Goal: Transaction & Acquisition: Purchase product/service

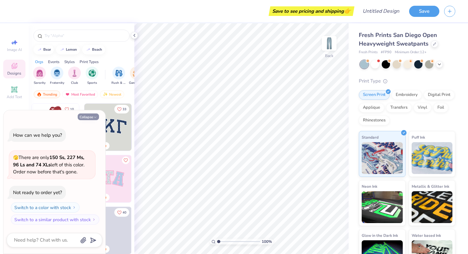
click at [93, 118] on button "Collapse" at bounding box center [88, 116] width 21 height 7
type textarea "x"
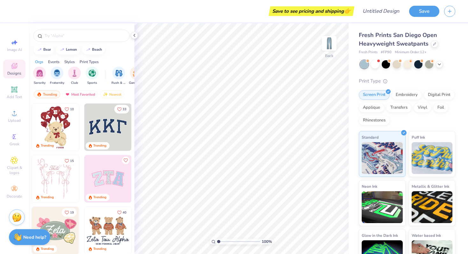
click at [113, 125] on img at bounding box center [107, 126] width 47 height 47
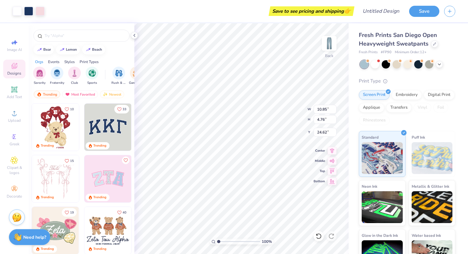
type input "7.38"
type input "9.46"
type input "4.15"
type input "8.33"
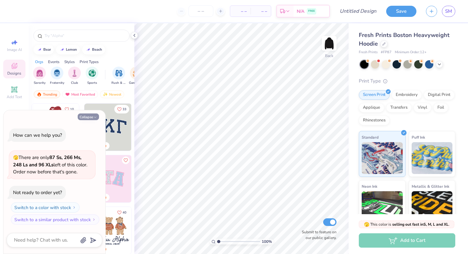
click at [92, 116] on button "Collapse" at bounding box center [88, 116] width 21 height 7
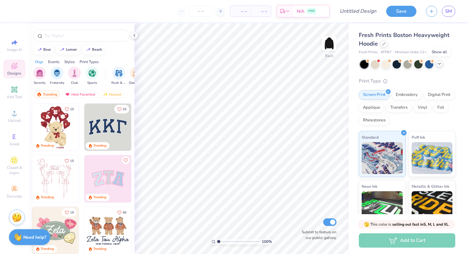
click at [438, 64] on icon at bounding box center [439, 63] width 5 height 5
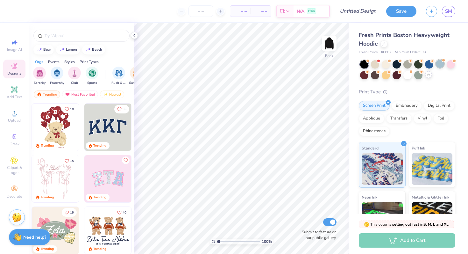
click at [440, 64] on div at bounding box center [440, 64] width 8 height 8
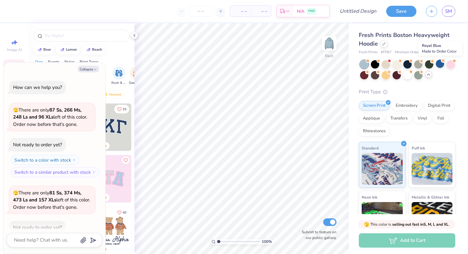
scroll to position [35, 0]
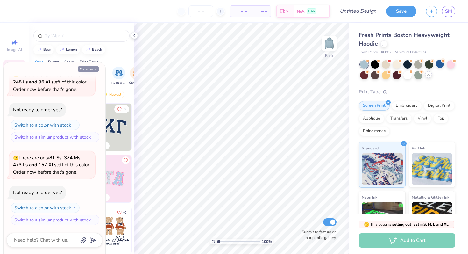
click at [91, 69] on button "Collapse" at bounding box center [88, 69] width 21 height 7
type textarea "x"
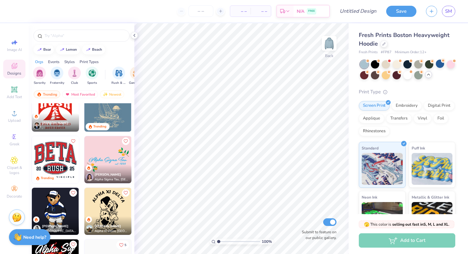
scroll to position [1231, 0]
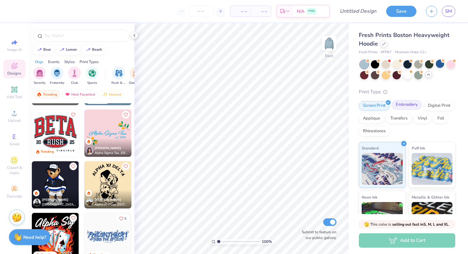
click at [406, 107] on div "Embroidery" at bounding box center [406, 105] width 30 height 10
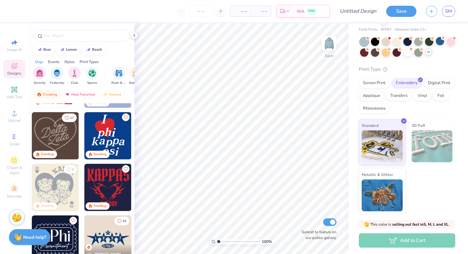
scroll to position [286, 0]
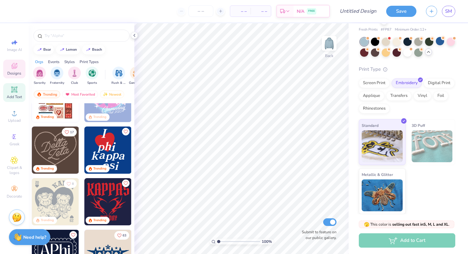
click at [16, 95] on span "Add Text" at bounding box center [14, 96] width 15 height 5
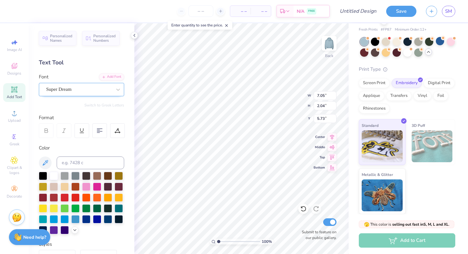
type textarea "T"
type textarea "A"
click at [9, 140] on div "Greek" at bounding box center [14, 139] width 22 height 19
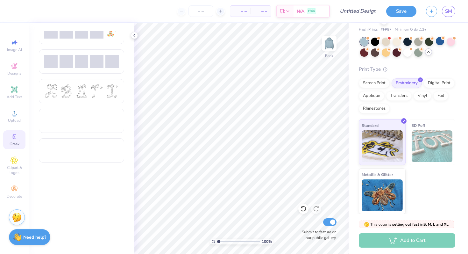
scroll to position [247, 0]
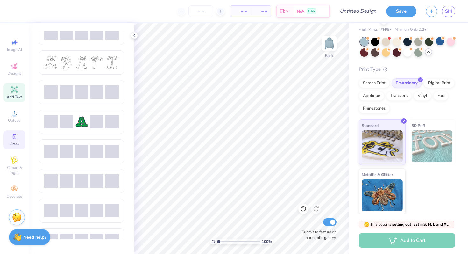
click at [12, 89] on icon at bounding box center [14, 89] width 5 height 5
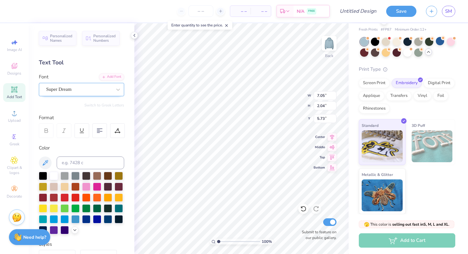
type textarea "AX"
type input "3.64"
click at [11, 140] on icon at bounding box center [15, 137] width 8 height 8
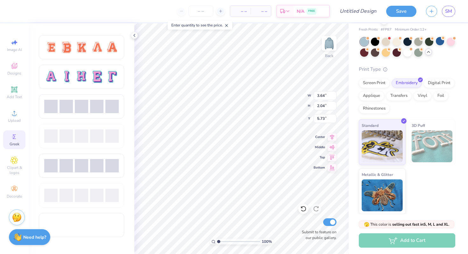
scroll to position [443, 0]
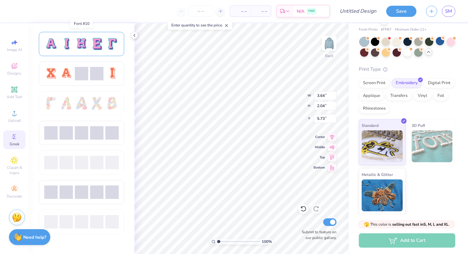
click at [85, 52] on div at bounding box center [81, 44] width 85 height 24
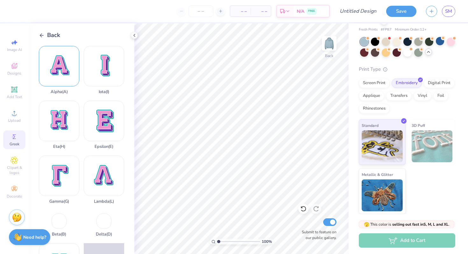
click at [68, 70] on div "Alpha ( A )" at bounding box center [59, 70] width 40 height 48
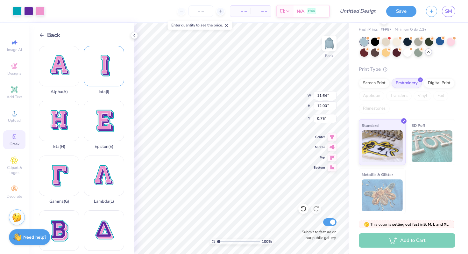
type input "4.95"
type input "5.10"
type input "4.20"
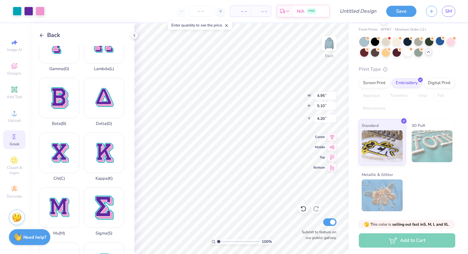
scroll to position [137, 0]
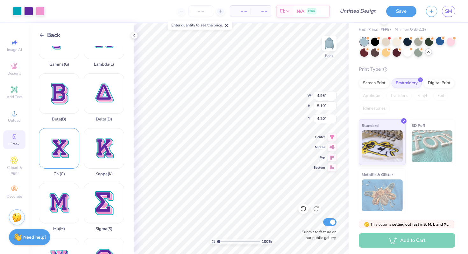
click at [61, 145] on div "Chi ( C )" at bounding box center [59, 152] width 40 height 48
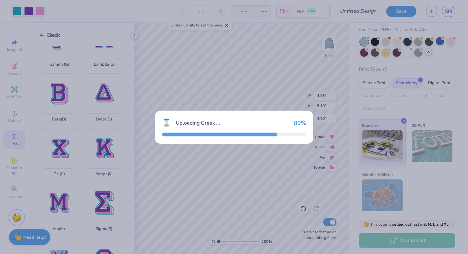
type input "10.63"
type input "12.00"
type input "0.75"
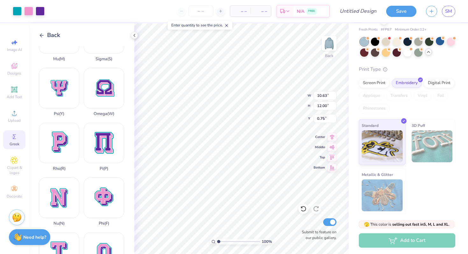
scroll to position [315, 0]
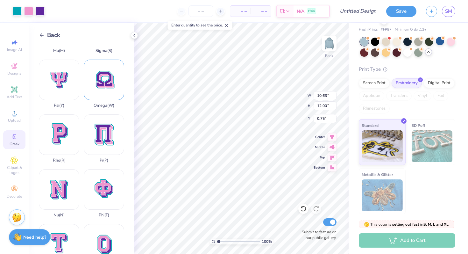
click at [96, 84] on div "Omega ( W )" at bounding box center [104, 84] width 40 height 48
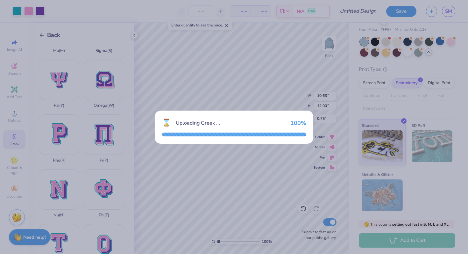
type input "12.00"
type input "11.16"
type input "1.17"
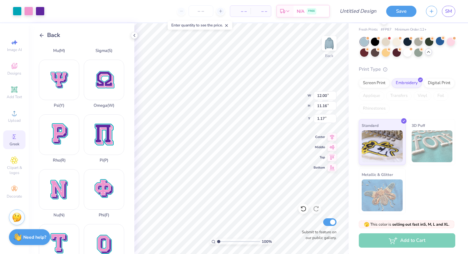
type input "7.71"
type input "7.17"
type input "10.63"
type input "12.00"
type input "0.75"
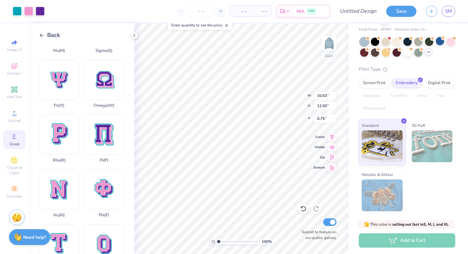
type input "7.71"
type input "7.17"
type input "1.17"
type input "10.63"
type input "12.00"
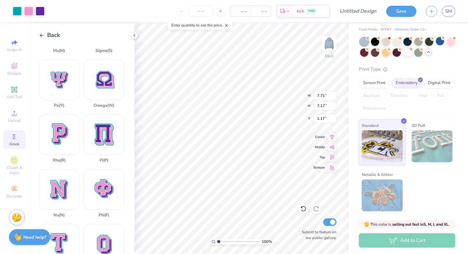
type input "0.75"
type input "6.07"
type input "6.85"
type input "7.71"
type input "7.17"
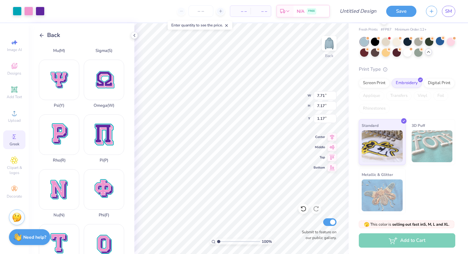
type input "4.18"
type input "4.95"
type input "5.10"
type input "2.66"
type input "6.07"
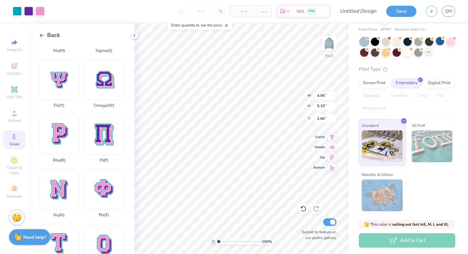
type input "6.85"
type input "2.66"
type input "4.57"
type input "5.16"
type input "7.71"
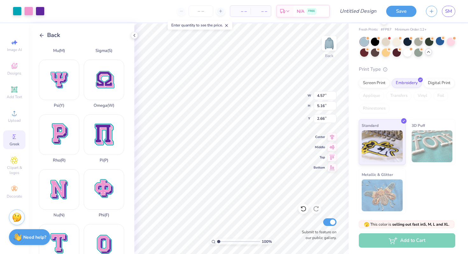
type input "7.17"
type input "2.66"
type input "5.47"
type input "5.09"
type input "3.00"
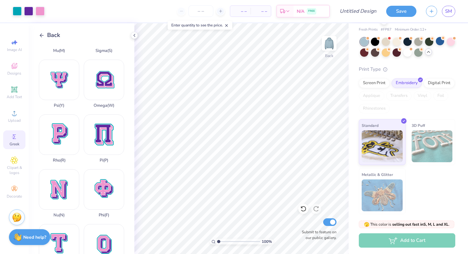
click at [53, 33] on span "Back" at bounding box center [53, 35] width 13 height 9
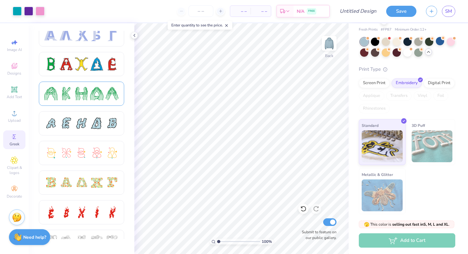
scroll to position [100, 0]
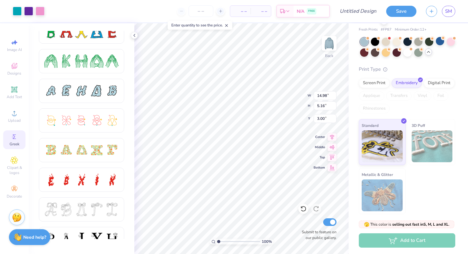
type input "11.61"
type input "3.99"
type input "3.91"
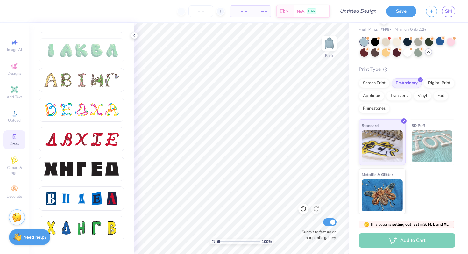
scroll to position [739, 0]
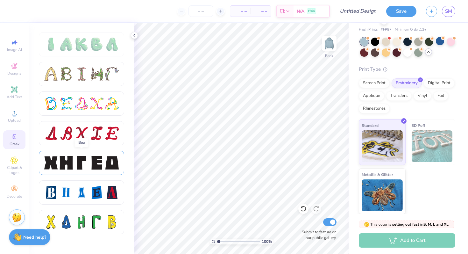
click at [78, 170] on div at bounding box center [81, 163] width 85 height 24
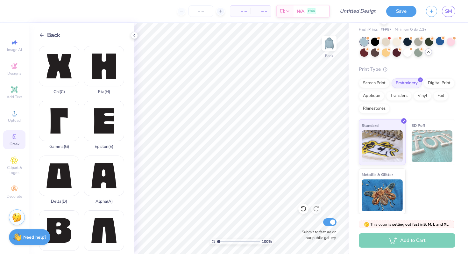
click at [42, 37] on icon at bounding box center [42, 35] width 6 height 6
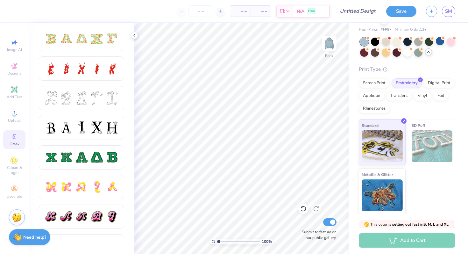
scroll to position [209, 0]
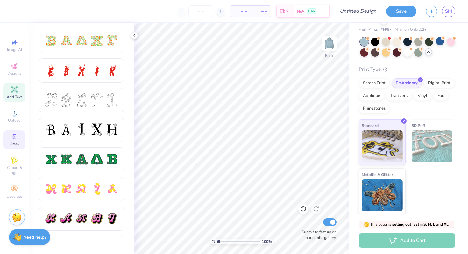
click at [12, 86] on icon at bounding box center [15, 90] width 8 height 8
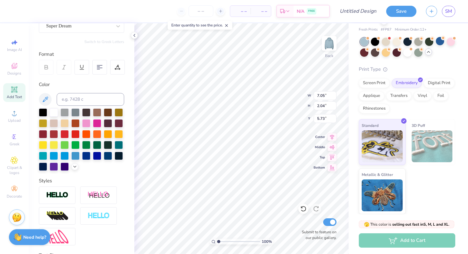
scroll to position [24, 0]
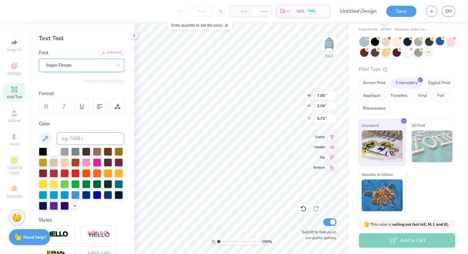
click at [93, 60] on div "Super Dream" at bounding box center [81, 65] width 85 height 13
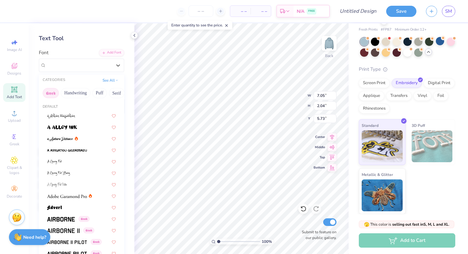
click at [49, 93] on button "Greek" at bounding box center [51, 93] width 16 height 10
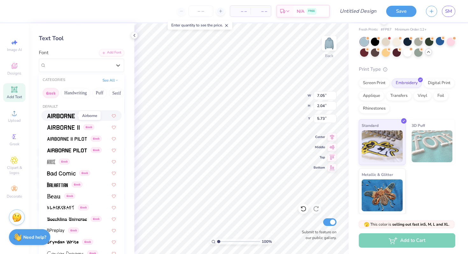
click at [54, 116] on img at bounding box center [61, 116] width 28 height 4
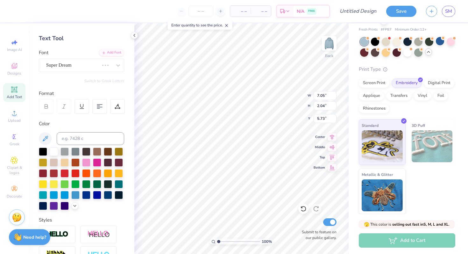
click at [292, 89] on div "100 % Back W 7.05 7.05 " H 2.04 2.04 " Y 5.73 5.73 " Center Middle Top Bottom S…" at bounding box center [241, 138] width 214 height 230
click at [78, 60] on div "Super Dream" at bounding box center [73, 65] width 54 height 10
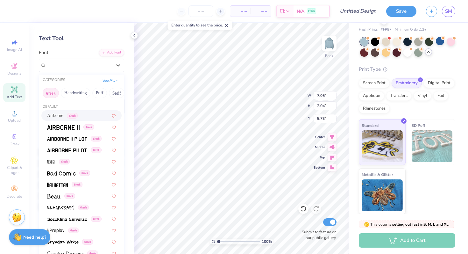
type input "6.75"
type input "2.13"
type input "5.68"
click at [59, 113] on span "Airborne" at bounding box center [55, 115] width 16 height 7
click at [84, 64] on div "Airborne Greek" at bounding box center [79, 65] width 67 height 10
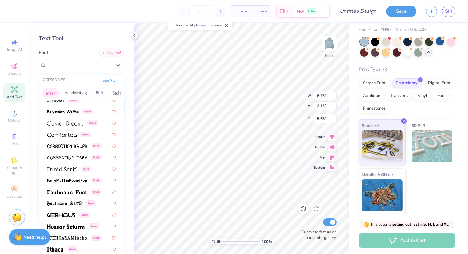
scroll to position [157, 0]
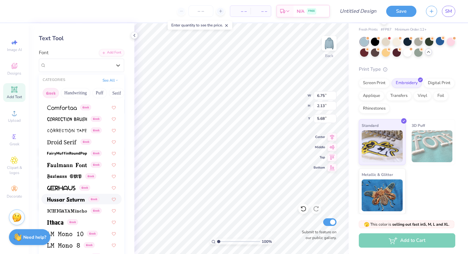
click at [64, 198] on img at bounding box center [66, 199] width 38 height 4
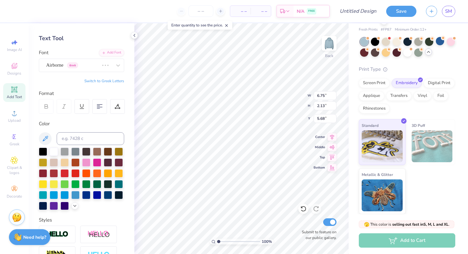
type input "7.59"
type input "2.64"
type input "5.43"
type textarea "AXO"
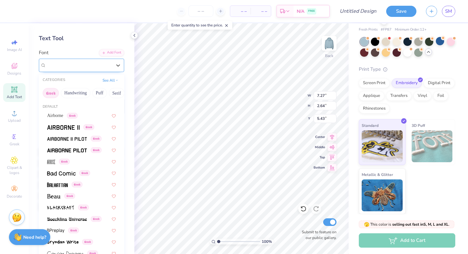
click at [93, 62] on div "Hussar Szturm Greek" at bounding box center [79, 65] width 67 height 10
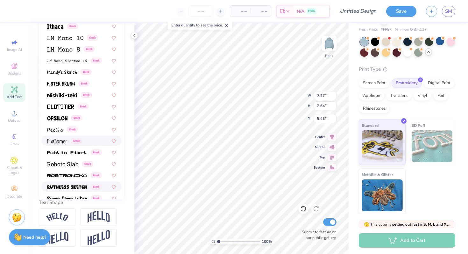
scroll to position [246, 0]
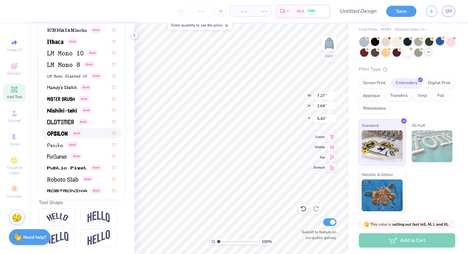
click at [62, 131] on img at bounding box center [57, 133] width 20 height 4
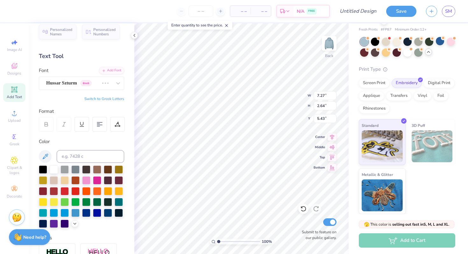
scroll to position [0, 0]
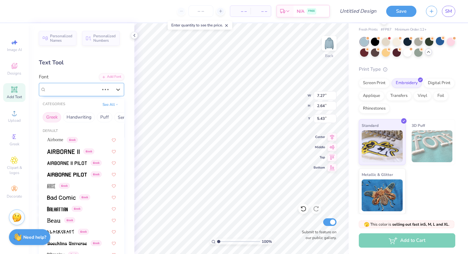
click at [83, 94] on div "Hussar Szturm Greek" at bounding box center [73, 89] width 54 height 10
click at [58, 115] on button "Greek" at bounding box center [52, 117] width 18 height 10
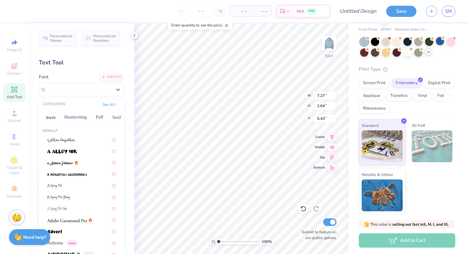
type input "4.35"
type input "2.10"
type input "5.70"
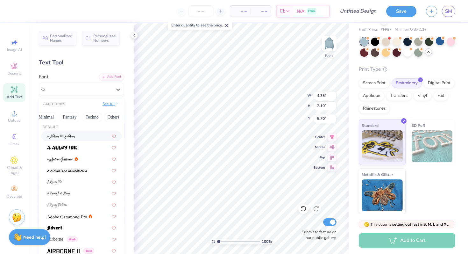
click at [115, 104] on icon at bounding box center [116, 103] width 3 height 3
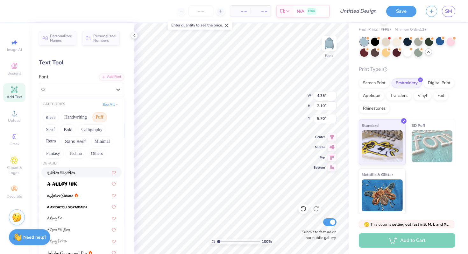
click at [98, 116] on button "Puff" at bounding box center [99, 117] width 15 height 10
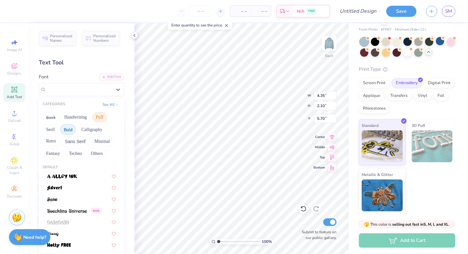
click at [71, 130] on button "Bold" at bounding box center [68, 129] width 16 height 10
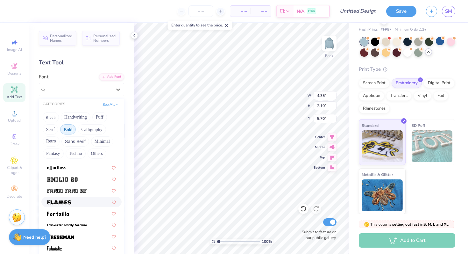
scroll to position [172, 0]
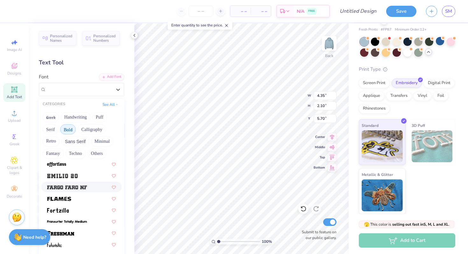
click at [73, 185] on img at bounding box center [67, 187] width 40 height 4
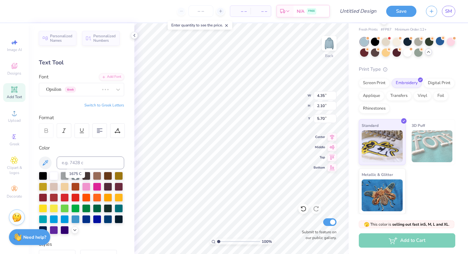
type input "6.51"
type input "2.22"
type input "5.64"
click at [76, 89] on div "Fargo Faro NF" at bounding box center [79, 89] width 67 height 10
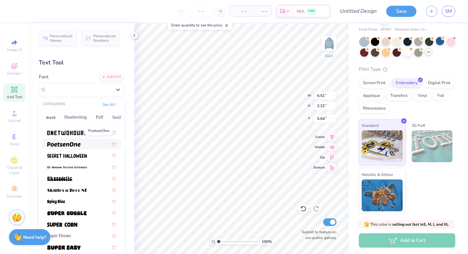
scroll to position [628, 0]
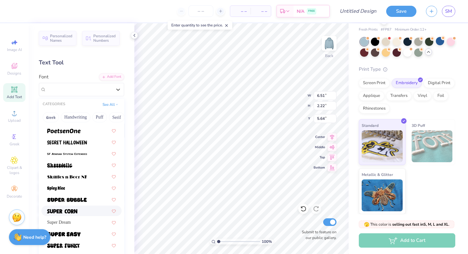
click at [63, 212] on img at bounding box center [62, 211] width 30 height 4
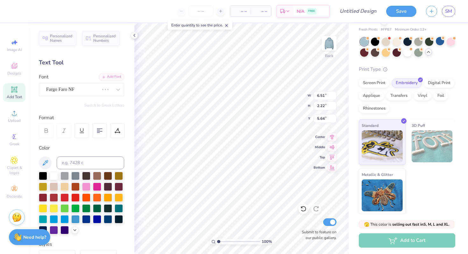
type input "4.83"
type input "1.93"
type input "5.78"
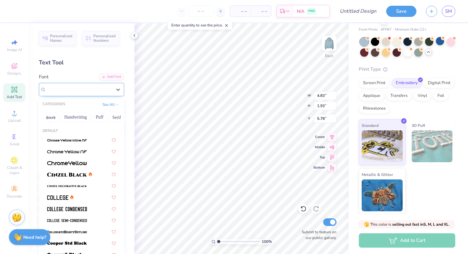
click at [100, 85] on div at bounding box center [79, 89] width 66 height 9
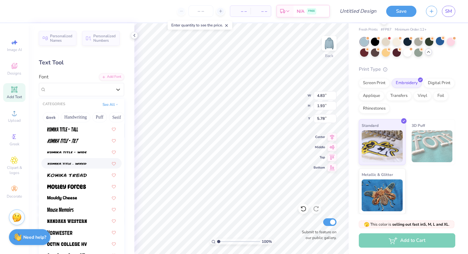
scroll to position [516, 0]
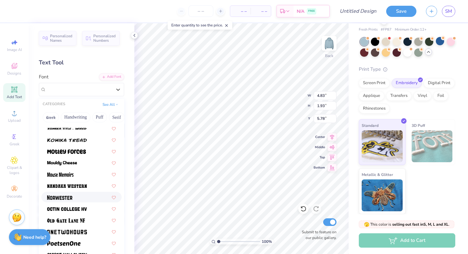
click at [65, 198] on img at bounding box center [59, 197] width 25 height 4
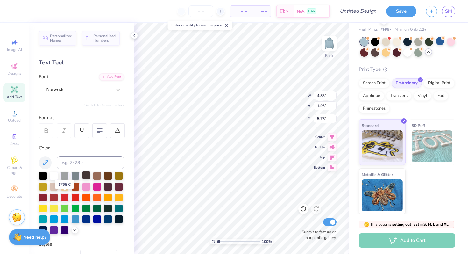
type input "4.47"
type input "2.33"
type input "5.58"
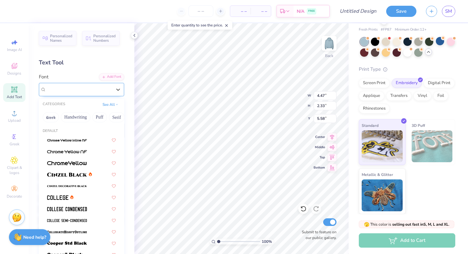
click at [103, 89] on div "Norwester" at bounding box center [79, 89] width 67 height 10
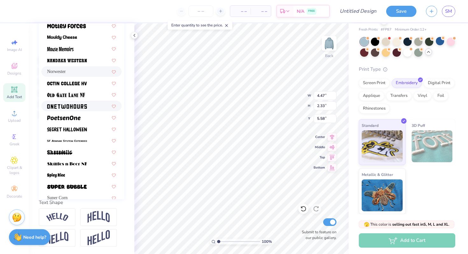
scroll to position [523, 0]
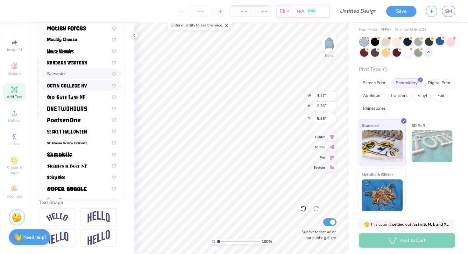
click at [74, 86] on img at bounding box center [67, 85] width 40 height 4
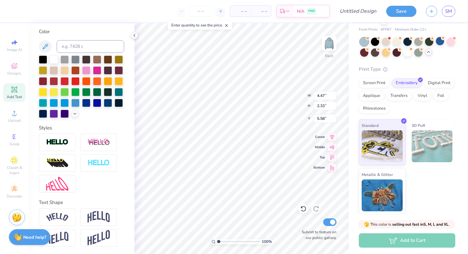
type input "4.78"
type input "2.04"
type input "5.73"
type input "8.23"
type input "3.51"
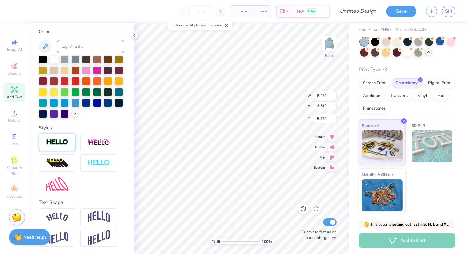
click at [50, 144] on img at bounding box center [57, 141] width 22 height 7
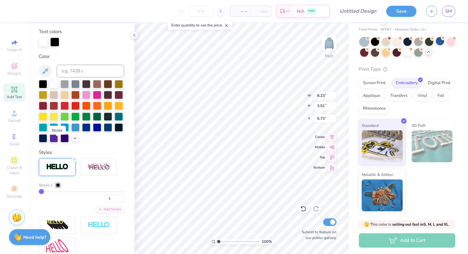
type input "8.30"
type input "3.58"
type input "5.70"
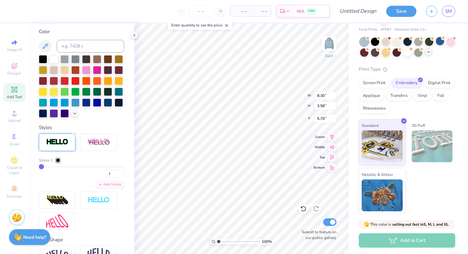
type input "2"
type input "3"
type input "4"
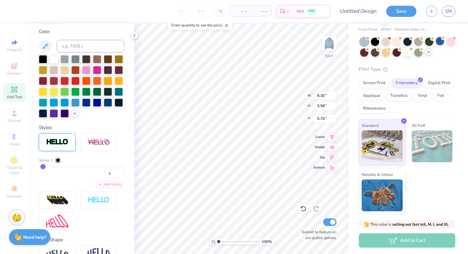
type input "4"
type input "5"
type input "6"
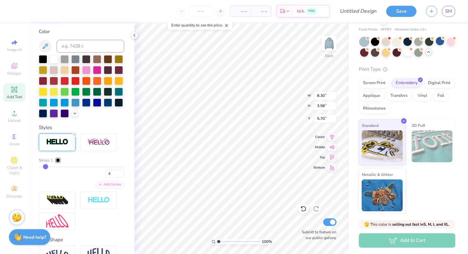
type input "7"
type input "8"
type input "9"
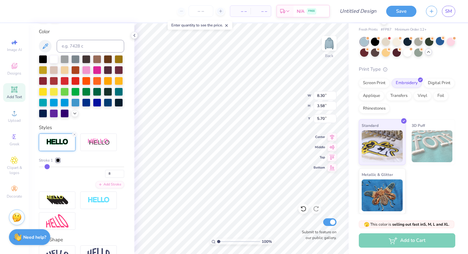
type input "9"
type input "10"
drag, startPoint x: 40, startPoint y: 167, endPoint x: 48, endPoint y: 168, distance: 8.6
type input "10"
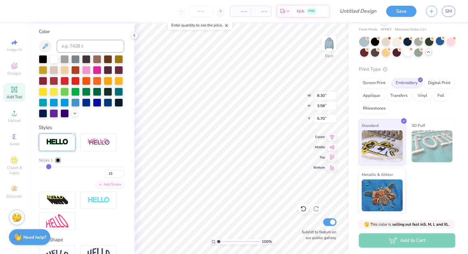
click at [48, 167] on input "range" at bounding box center [81, 166] width 85 height 1
type input "8.89"
type input "4.17"
type input "5.40"
type input "7"
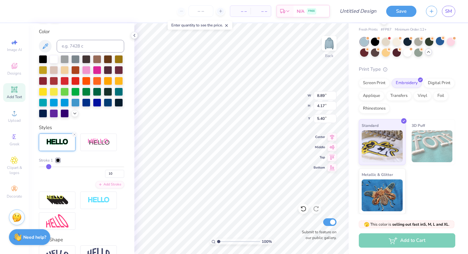
type input "7"
type input "6"
type input "5"
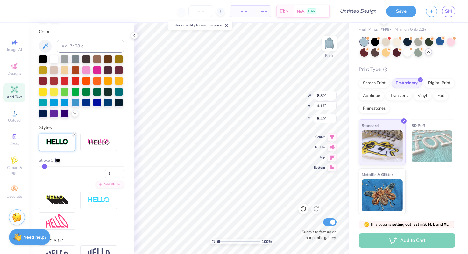
type input "4"
type input "3"
type input "8.43"
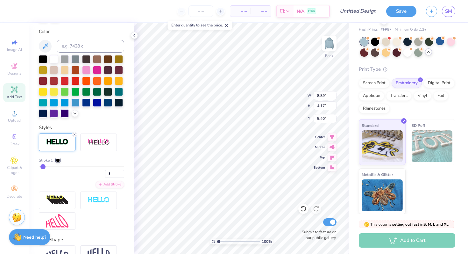
type input "3.71"
type input "4.90"
click at [397, 42] on div at bounding box center [396, 41] width 8 height 8
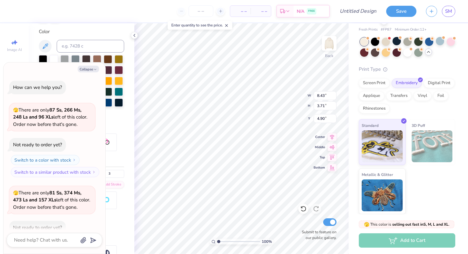
scroll to position [118, 0]
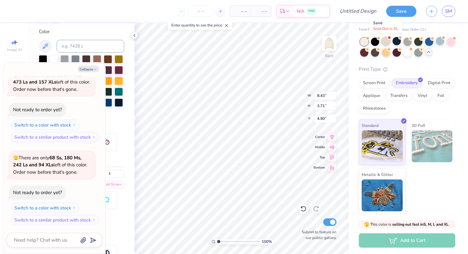
click at [384, 44] on div at bounding box center [386, 41] width 8 height 8
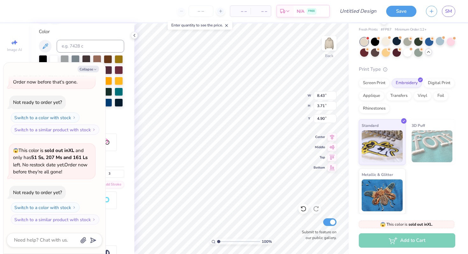
click at [363, 43] on div at bounding box center [364, 42] width 8 height 8
click at [428, 42] on div at bounding box center [429, 41] width 8 height 8
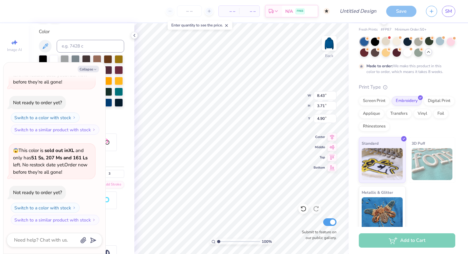
scroll to position [350, 0]
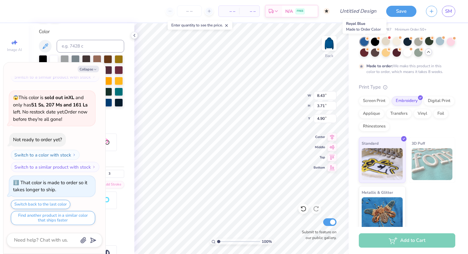
click at [363, 41] on div at bounding box center [364, 42] width 8 height 8
click at [92, 69] on button "Collapse" at bounding box center [88, 69] width 21 height 7
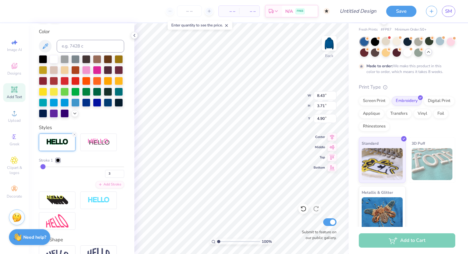
click at [361, 44] on div at bounding box center [364, 42] width 8 height 8
click at [405, 43] on div at bounding box center [407, 41] width 8 height 8
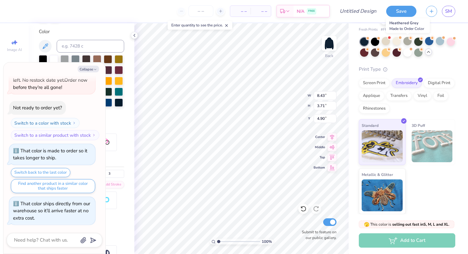
scroll to position [465, 0]
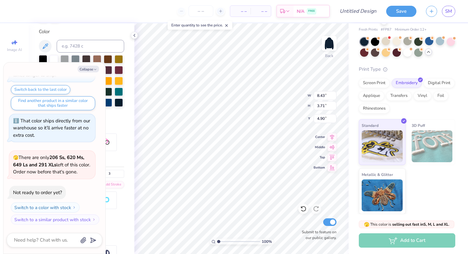
click at [433, 53] on div at bounding box center [407, 47] width 95 height 19
click at [439, 42] on div at bounding box center [440, 41] width 8 height 8
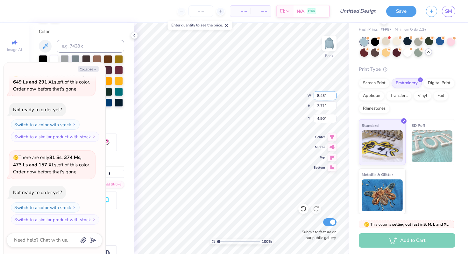
type textarea "x"
type input "10.39"
type input "4.57"
type textarea "x"
type input "4.19"
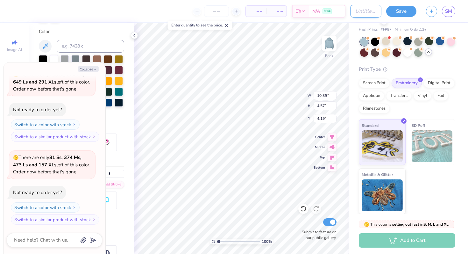
click at [363, 9] on input "Design Title" at bounding box center [365, 11] width 31 height 13
type input "W"
type textarea "x"
type input "Wi"
type textarea "x"
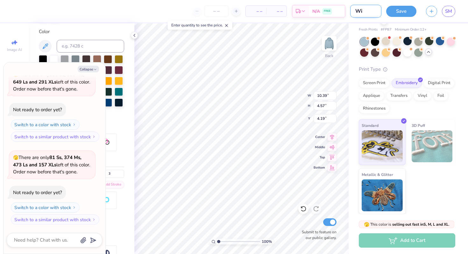
type input "Win"
type textarea "x"
type input "Winy"
type textarea "x"
type input "Winyt"
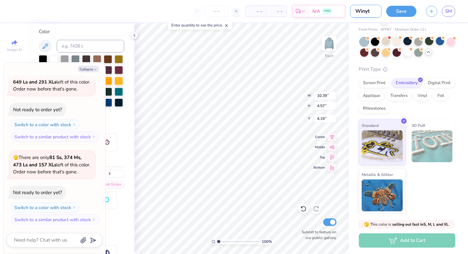
type textarea "x"
type input "Winyte"
type textarea "x"
type input "Winyter"
type textarea "x"
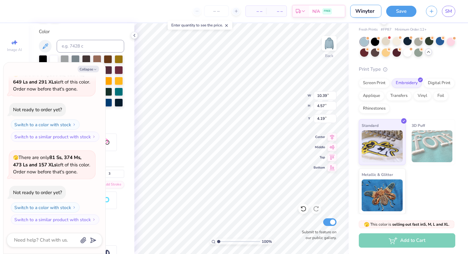
type input "Winyter"
type textarea "x"
type input "Winyter"
type textarea "x"
type input "Winyte"
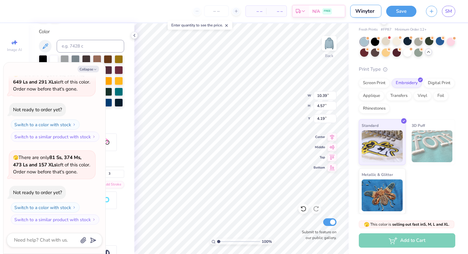
type textarea "x"
type input "Winyt"
type textarea "x"
type input "Winy"
type textarea "x"
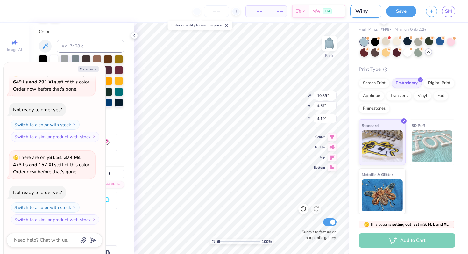
type input "Win"
type textarea "x"
type input "Wint"
type textarea "x"
type input "Winte"
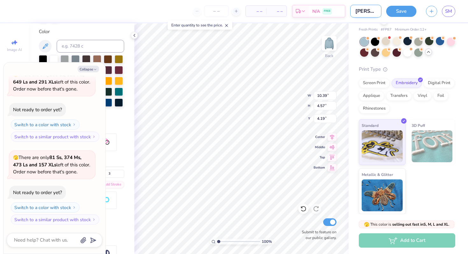
type textarea "x"
type input "Winter"
type textarea "x"
type input "Winter"
type textarea "x"
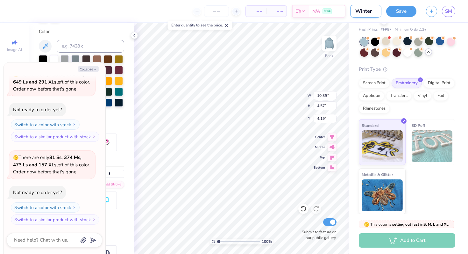
type input "Winter s"
type textarea "x"
type input "Winter se"
type textarea "x"
type input "Winter set"
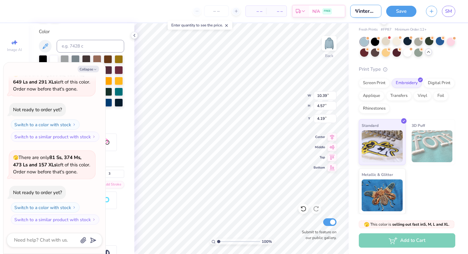
type textarea "x"
type input "Winter set"
click at [398, 12] on button "Save" at bounding box center [401, 10] width 30 height 11
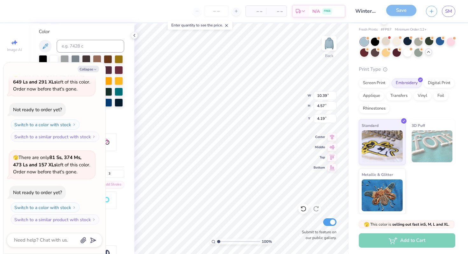
type textarea "x"
type input "4.05"
type textarea "x"
type input "4.07"
click at [295, 88] on div "100 % Back W 10.39 10.39 " H 4.57 4.57 " Y 4.07 4.07 " Center Middle Top Bottom…" at bounding box center [241, 138] width 214 height 230
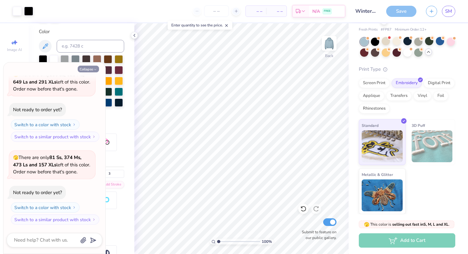
click at [85, 67] on button "Collapse" at bounding box center [88, 69] width 21 height 7
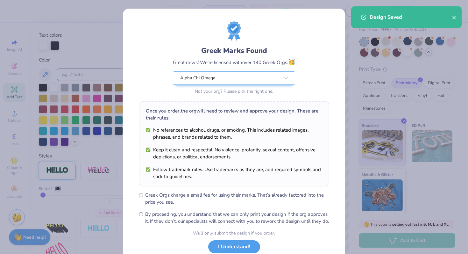
scroll to position [44, 0]
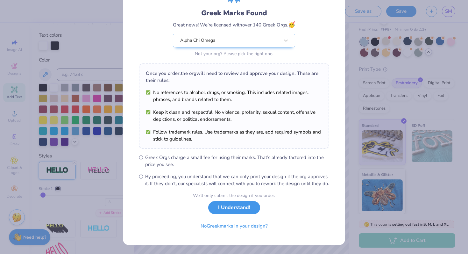
click at [234, 208] on button "I Understand!" at bounding box center [234, 207] width 52 height 13
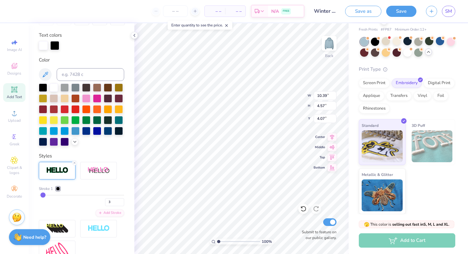
scroll to position [0, 0]
click at [86, 98] on div at bounding box center [86, 98] width 8 height 8
click at [14, 190] on icon at bounding box center [15, 189] width 8 height 8
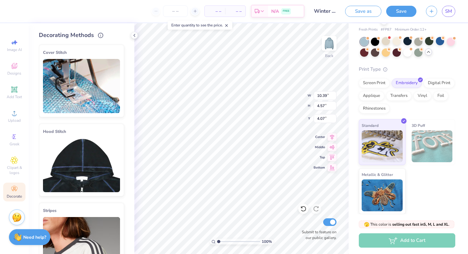
click at [75, 139] on img at bounding box center [81, 165] width 77 height 54
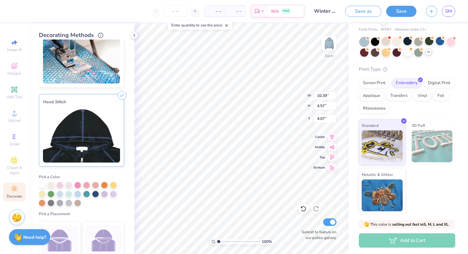
scroll to position [31, 0]
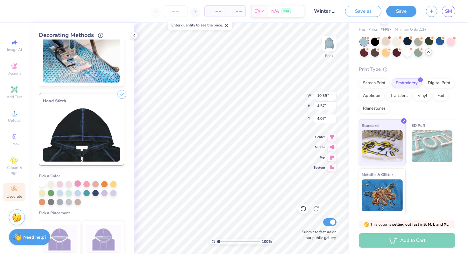
click at [76, 184] on div at bounding box center [77, 183] width 6 height 6
click at [123, 94] on icon at bounding box center [121, 94] width 9 height 9
click at [69, 183] on div at bounding box center [69, 183] width 6 height 6
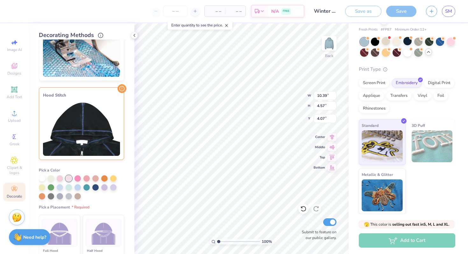
click at [102, 123] on img at bounding box center [81, 129] width 77 height 54
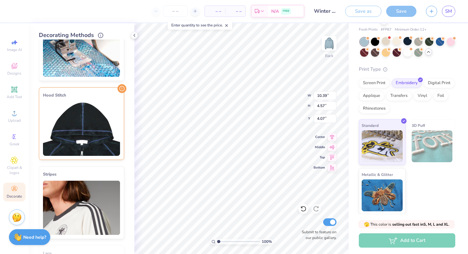
click at [102, 123] on img at bounding box center [81, 129] width 77 height 54
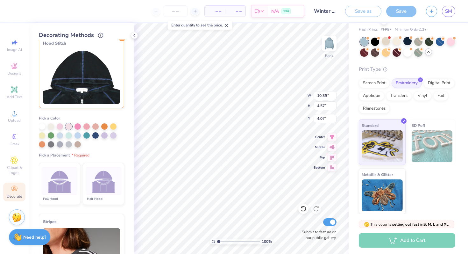
scroll to position [89, 0]
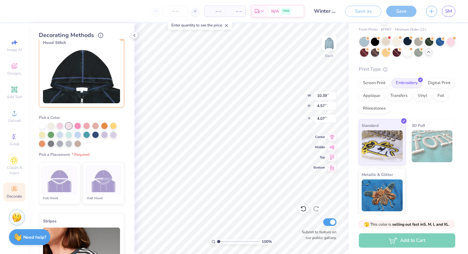
click at [102, 185] on img at bounding box center [104, 180] width 24 height 24
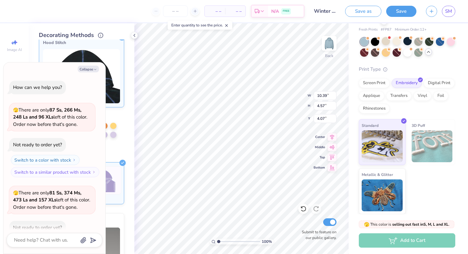
scroll to position [594, 0]
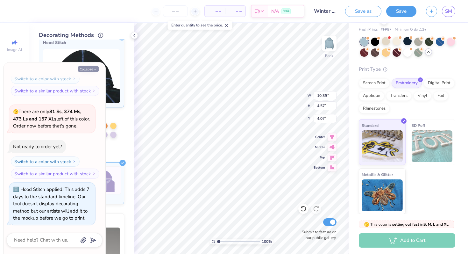
click at [95, 68] on icon "button" at bounding box center [95, 69] width 4 height 4
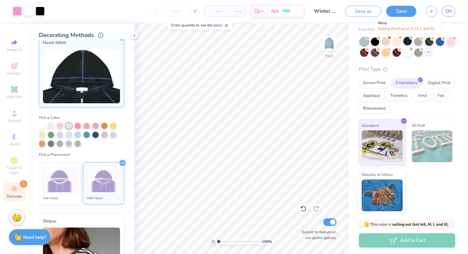
click at [404, 39] on div at bounding box center [407, 41] width 8 height 8
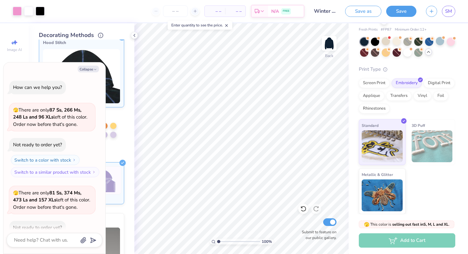
scroll to position [676, 0]
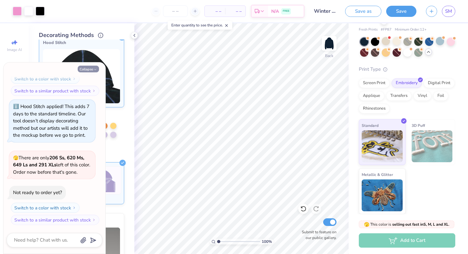
click at [88, 68] on button "Collapse" at bounding box center [88, 69] width 21 height 7
type textarea "x"
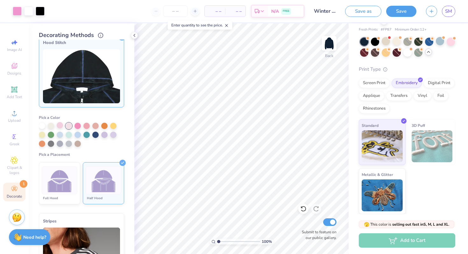
click at [58, 124] on div at bounding box center [60, 125] width 6 height 6
click at [100, 197] on div "Half Hood" at bounding box center [104, 197] width 36 height 5
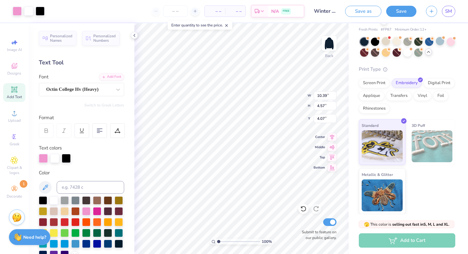
type input "4.09"
click at [44, 158] on div at bounding box center [43, 157] width 9 height 9
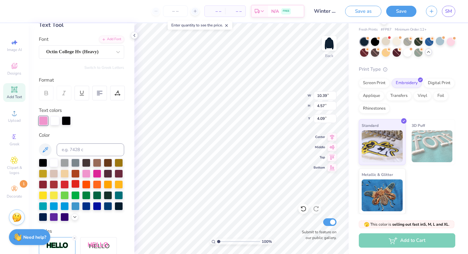
scroll to position [40, 0]
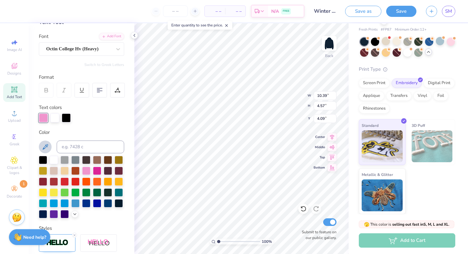
click at [47, 147] on icon at bounding box center [45, 147] width 8 height 8
click at [48, 147] on icon at bounding box center [45, 147] width 8 height 8
click at [43, 146] on icon at bounding box center [45, 147] width 8 height 8
click at [46, 145] on icon at bounding box center [45, 146] width 5 height 5
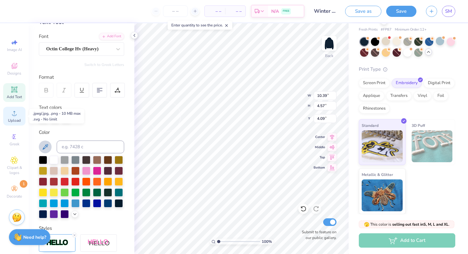
click at [13, 116] on circle at bounding box center [14, 115] width 4 height 4
click at [15, 72] on span "Designs" at bounding box center [14, 73] width 14 height 5
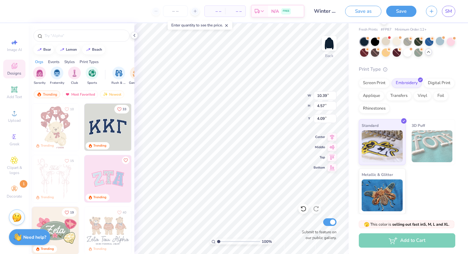
click at [106, 185] on img at bounding box center [107, 178] width 47 height 47
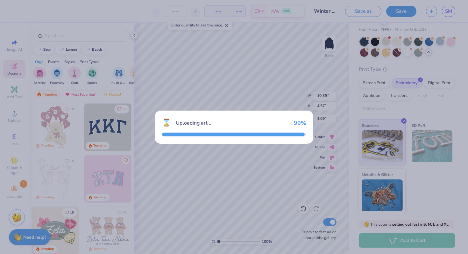
type input "12.00"
type input "6.01"
type input "3.00"
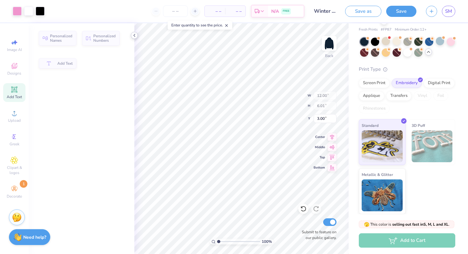
type input "10.56"
type input "4.71"
type input "4.06"
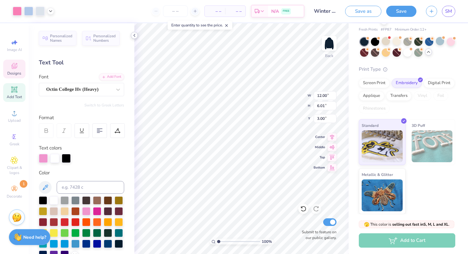
type input "6.99"
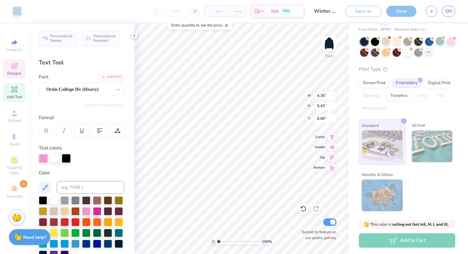
type input "4.35"
type input "5.43"
type input "7.38"
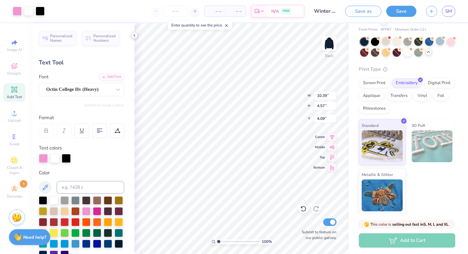
type input "4.11"
click at [82, 94] on div "Octin College Hv (Heavy)" at bounding box center [79, 89] width 67 height 10
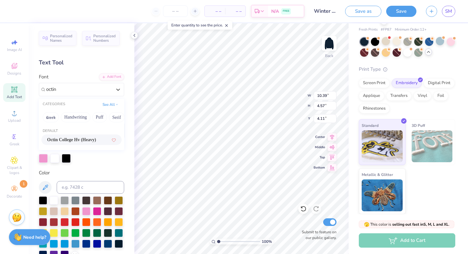
click at [81, 137] on span "Octin College Hv (Heavy)" at bounding box center [71, 139] width 49 height 7
type input "octin"
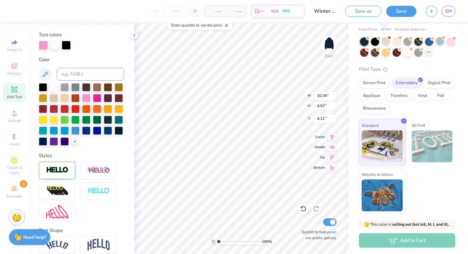
scroll to position [141, 0]
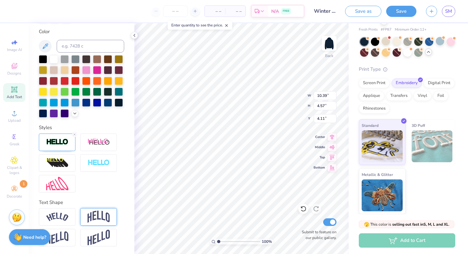
click at [95, 214] on img at bounding box center [99, 216] width 22 height 12
type input "6.66"
type input "3.06"
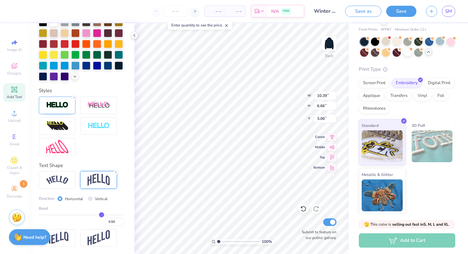
type input "0.46"
type input "0.45"
type input "0.44"
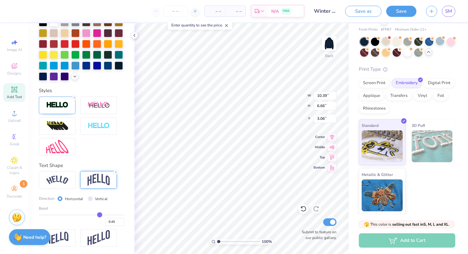
type input "0.44"
type input "0.43"
type input "0.42"
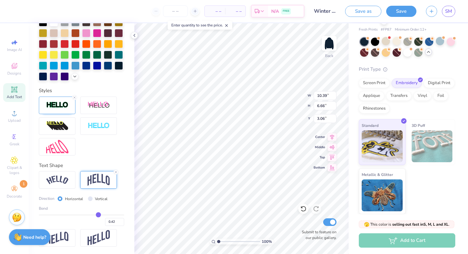
type input "0.4"
type input "0.40"
type input "0.39"
type input "0.38"
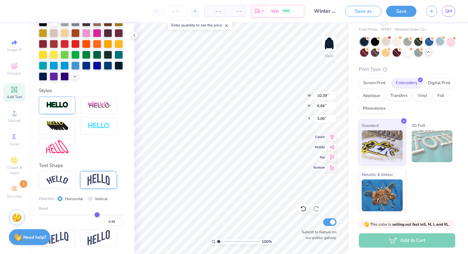
type input "0.38"
type input "0.37"
type input "0.36"
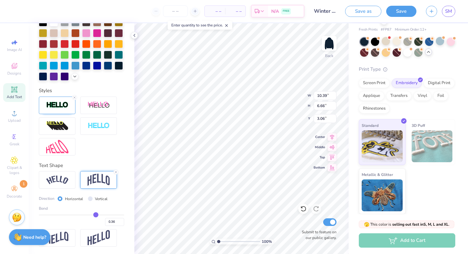
type input "0.35"
drag, startPoint x: 100, startPoint y: 214, endPoint x: 91, endPoint y: 213, distance: 8.9
click at [91, 214] on input "range" at bounding box center [81, 214] width 85 height 1
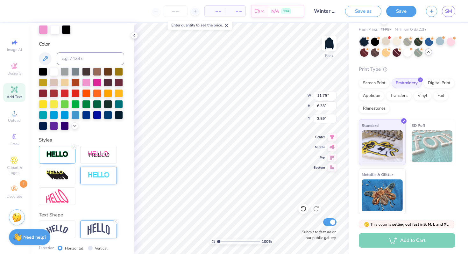
scroll to position [116, 0]
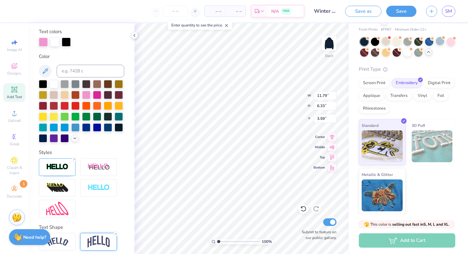
click at [72, 142] on div at bounding box center [81, 111] width 85 height 62
click at [76, 136] on icon at bounding box center [74, 137] width 5 height 5
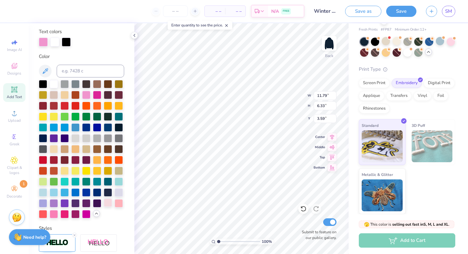
click at [107, 202] on div at bounding box center [108, 202] width 8 height 8
click at [54, 214] on div at bounding box center [54, 213] width 8 height 8
click at [106, 203] on div at bounding box center [108, 202] width 8 height 8
click at [119, 191] on div at bounding box center [119, 191] width 8 height 8
click at [108, 200] on div at bounding box center [108, 202] width 8 height 8
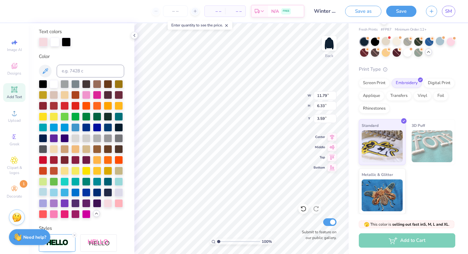
click at [43, 188] on div at bounding box center [43, 191] width 8 height 8
click at [109, 203] on div at bounding box center [108, 202] width 8 height 8
click at [120, 195] on div at bounding box center [119, 191] width 8 height 8
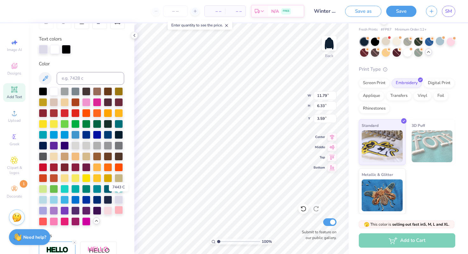
scroll to position [109, 0]
click at [109, 209] on div at bounding box center [108, 210] width 8 height 8
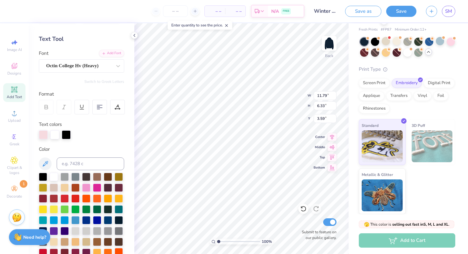
scroll to position [0, 0]
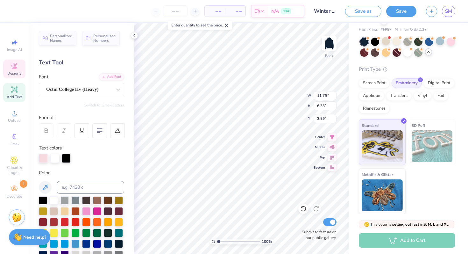
click at [16, 67] on icon at bounding box center [15, 66] width 8 height 8
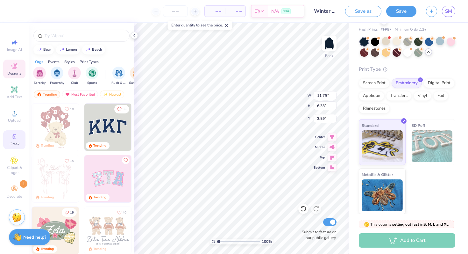
click at [16, 133] on icon at bounding box center [15, 137] width 8 height 8
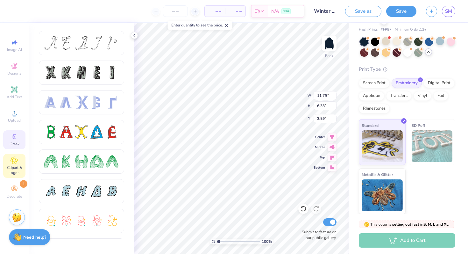
click at [10, 162] on div "Clipart & logos" at bounding box center [14, 166] width 22 height 24
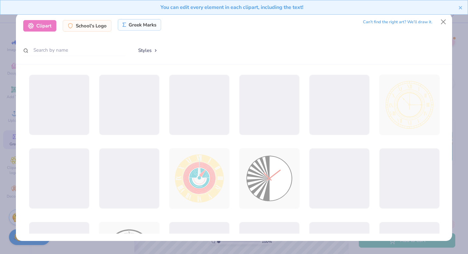
click at [137, 29] on div "Greek Marks" at bounding box center [140, 24] width 44 height 11
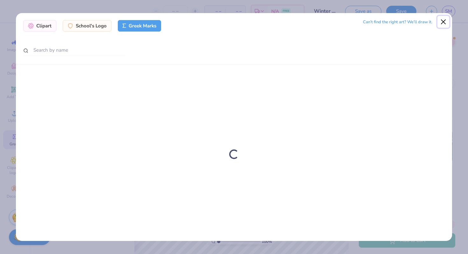
click at [442, 22] on button "Close" at bounding box center [443, 22] width 12 height 12
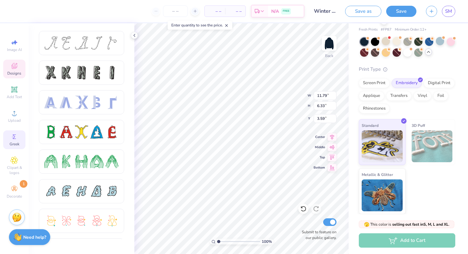
click at [12, 61] on div "Designs" at bounding box center [14, 69] width 22 height 19
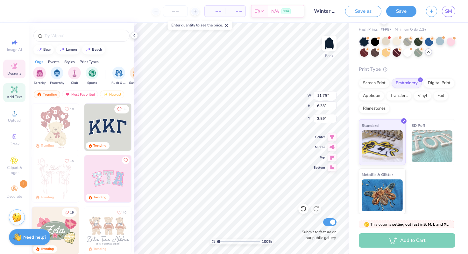
click at [15, 97] on span "Add Text" at bounding box center [14, 96] width 15 height 5
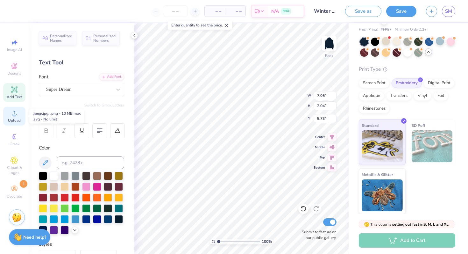
click at [15, 114] on circle at bounding box center [14, 115] width 4 height 4
click at [13, 139] on icon at bounding box center [15, 137] width 8 height 8
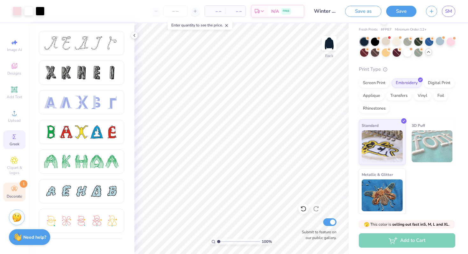
click at [12, 191] on icon at bounding box center [15, 189] width 8 height 8
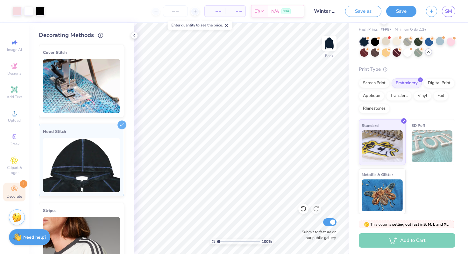
click at [94, 163] on img at bounding box center [81, 165] width 77 height 54
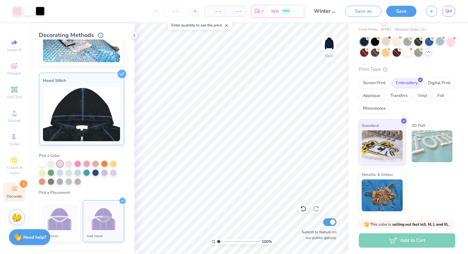
scroll to position [75, 0]
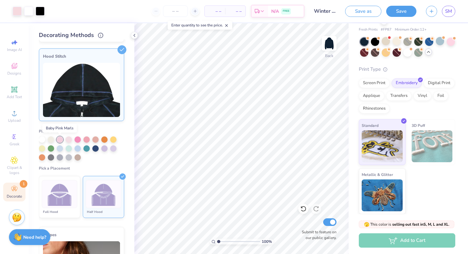
click at [58, 139] on div at bounding box center [60, 139] width 6 height 6
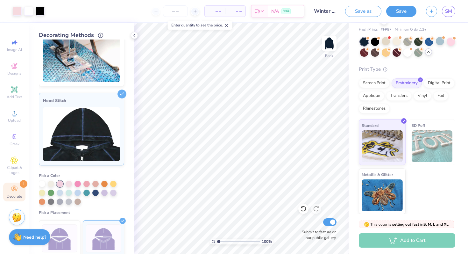
scroll to position [36, 0]
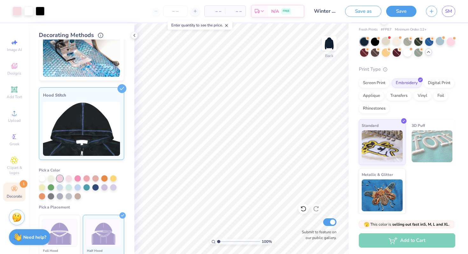
click at [170, 171] on div "Art colors – – Per Item – – Total Est. Delivery N/A FREE Design Title Winter se…" at bounding box center [234, 127] width 468 height 254
click at [59, 178] on div at bounding box center [60, 178] width 6 height 6
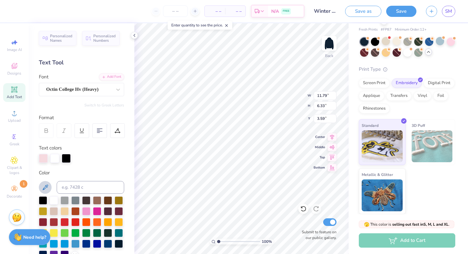
click at [47, 187] on icon at bounding box center [45, 187] width 8 height 8
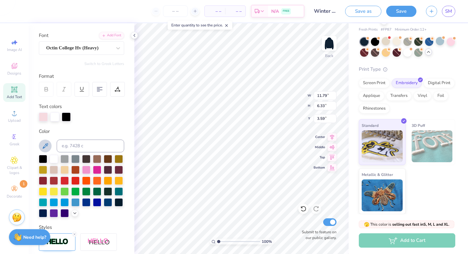
scroll to position [42, 0]
click at [75, 214] on icon at bounding box center [74, 211] width 5 height 5
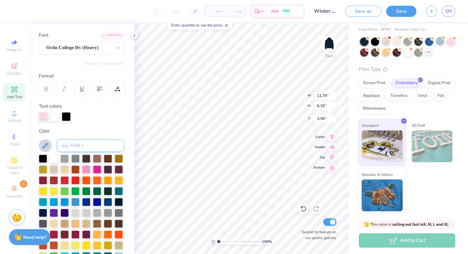
click at [89, 145] on input at bounding box center [90, 145] width 67 height 13
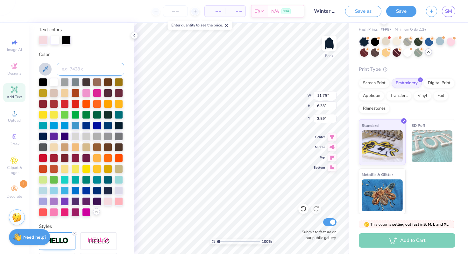
scroll to position [125, 0]
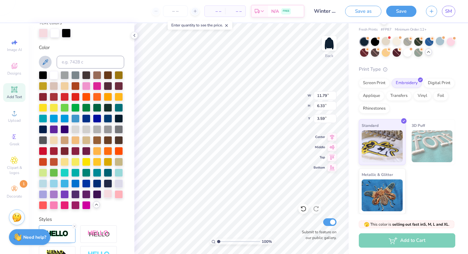
click at [108, 192] on div at bounding box center [108, 193] width 8 height 8
click at [118, 194] on div at bounding box center [119, 193] width 8 height 8
click at [51, 204] on div at bounding box center [54, 204] width 8 height 8
click at [87, 83] on div at bounding box center [86, 85] width 8 height 8
click at [438, 39] on div at bounding box center [440, 41] width 8 height 8
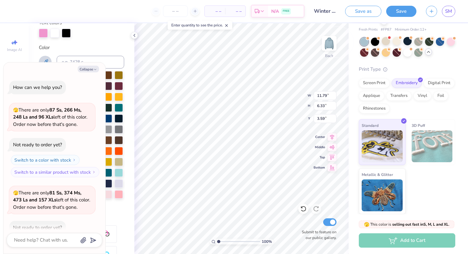
scroll to position [759, 0]
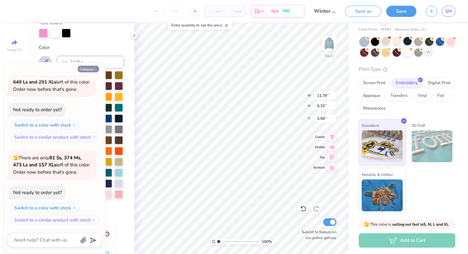
click at [89, 68] on button "Collapse" at bounding box center [88, 69] width 21 height 7
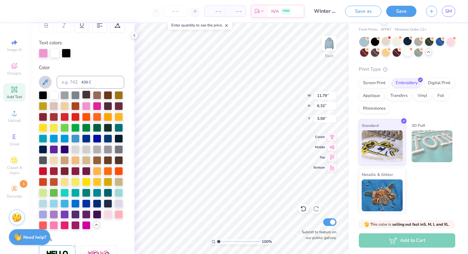
scroll to position [76, 0]
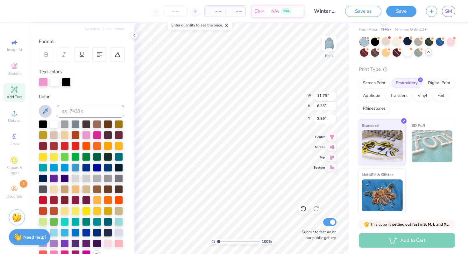
click at [54, 78] on div at bounding box center [54, 81] width 9 height 9
click at [67, 81] on div at bounding box center [66, 81] width 9 height 9
click at [52, 124] on div at bounding box center [54, 123] width 8 height 8
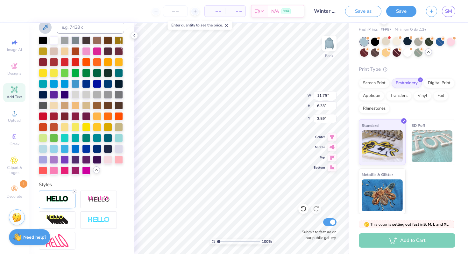
scroll to position [217, 0]
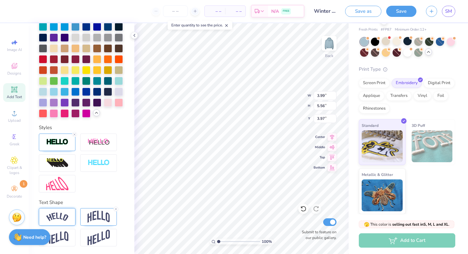
click at [57, 223] on div at bounding box center [57, 217] width 37 height 18
click at [92, 218] on img at bounding box center [99, 216] width 22 height 12
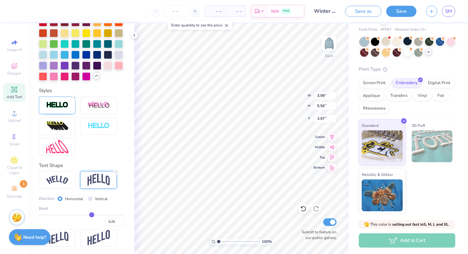
click at [99, 185] on img at bounding box center [99, 179] width 22 height 12
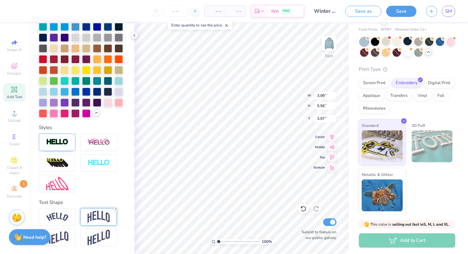
click at [116, 208] on icon at bounding box center [116, 209] width 4 height 4
click at [119, 213] on div at bounding box center [81, 227] width 85 height 38
click at [115, 207] on icon at bounding box center [116, 209] width 4 height 4
click at [115, 209] on icon at bounding box center [116, 209] width 4 height 4
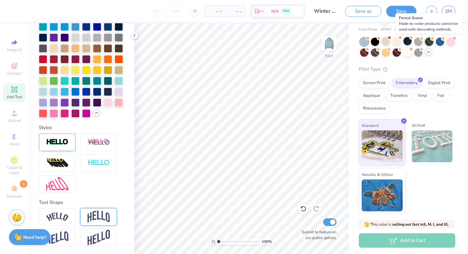
click at [430, 42] on div at bounding box center [429, 42] width 8 height 8
click at [408, 40] on div at bounding box center [407, 41] width 8 height 8
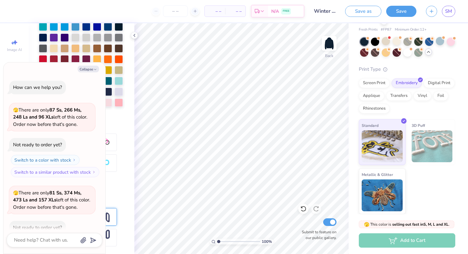
scroll to position [842, 0]
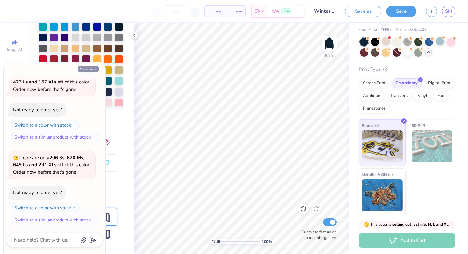
click at [88, 69] on button "Collapse" at bounding box center [88, 69] width 21 height 7
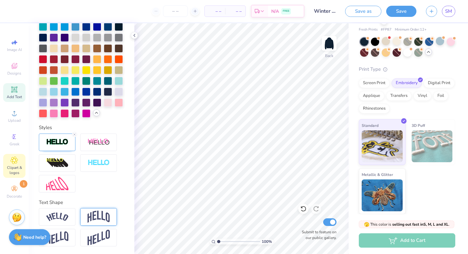
click at [15, 161] on icon at bounding box center [14, 159] width 3 height 3
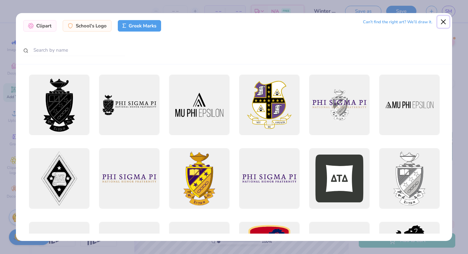
click at [442, 24] on button "Close" at bounding box center [443, 22] width 12 height 12
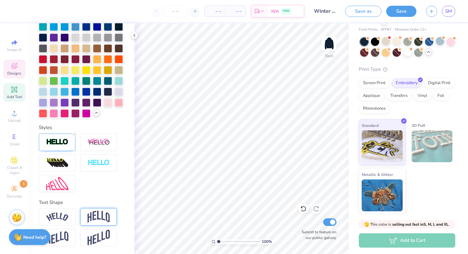
click at [15, 71] on span "Designs" at bounding box center [14, 73] width 14 height 5
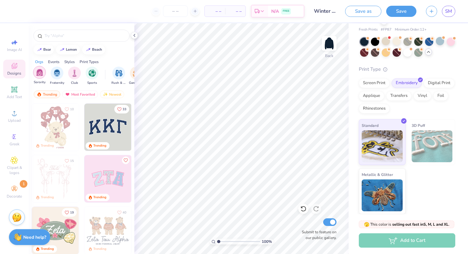
click at [39, 74] on img "filter for Sorority" at bounding box center [39, 72] width 7 height 7
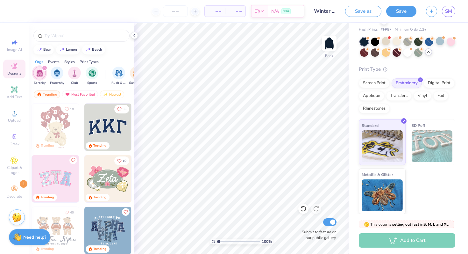
click at [69, 61] on div "Styles" at bounding box center [69, 62] width 11 height 6
click at [58, 73] on img "filter for Varsity" at bounding box center [56, 72] width 7 height 7
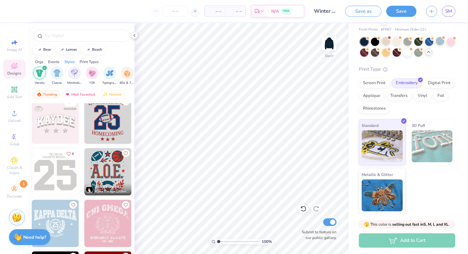
scroll to position [257, 0]
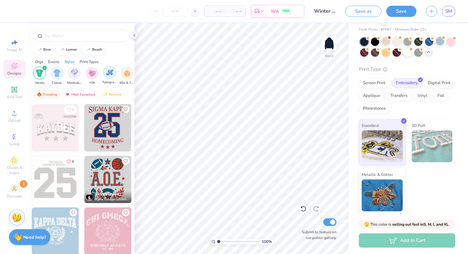
click at [113, 68] on div "filter for Typography" at bounding box center [109, 72] width 13 height 13
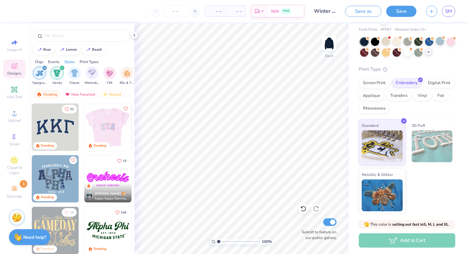
click at [100, 128] on img at bounding box center [107, 126] width 47 height 47
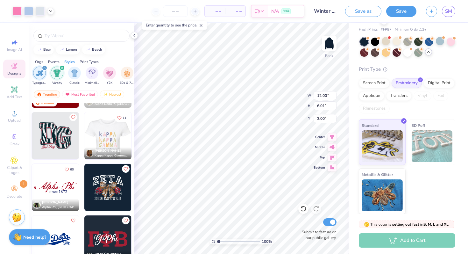
scroll to position [406, 0]
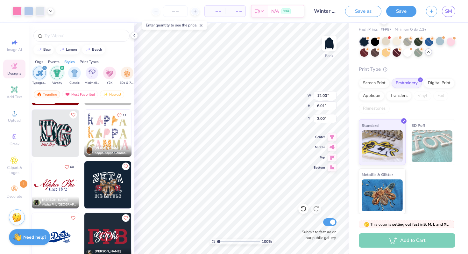
click at [54, 132] on img at bounding box center [55, 132] width 47 height 47
click at [447, 41] on div at bounding box center [450, 41] width 8 height 8
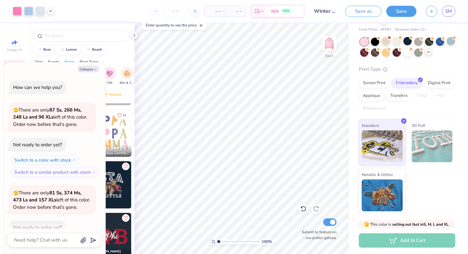
scroll to position [924, 0]
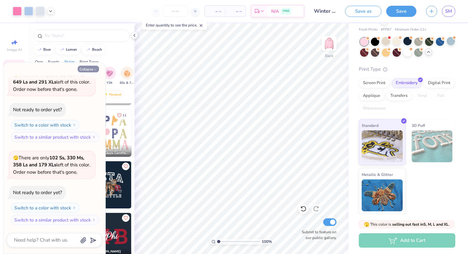
click at [96, 67] on button "Collapse" at bounding box center [88, 69] width 21 height 7
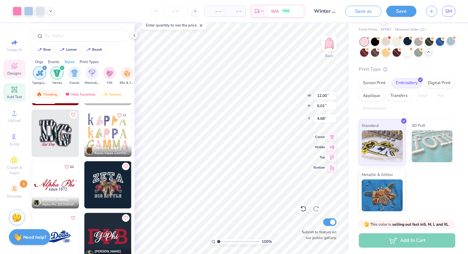
click at [18, 86] on icon at bounding box center [15, 90] width 8 height 8
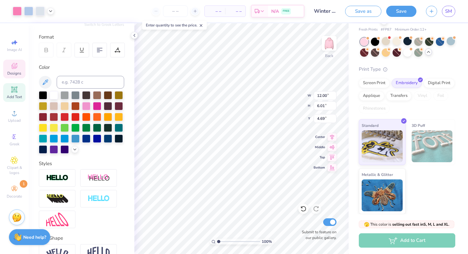
scroll to position [116, 0]
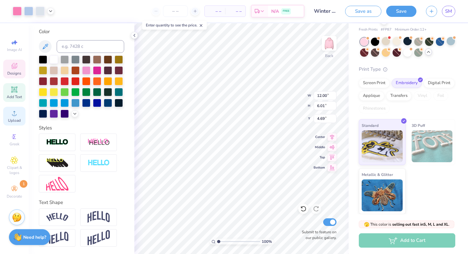
click at [14, 113] on icon at bounding box center [15, 113] width 8 height 8
click at [382, 53] on div at bounding box center [386, 52] width 8 height 8
click at [387, 52] on div at bounding box center [386, 52] width 8 height 8
click at [406, 40] on div at bounding box center [407, 41] width 8 height 8
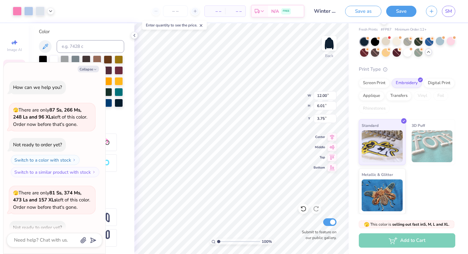
scroll to position [1007, 0]
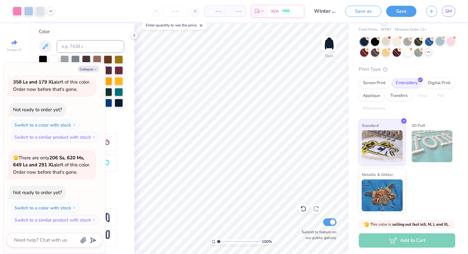
click at [439, 43] on div at bounding box center [440, 41] width 8 height 8
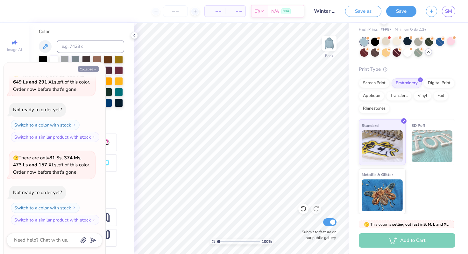
click at [88, 72] on button "Collapse" at bounding box center [88, 69] width 21 height 7
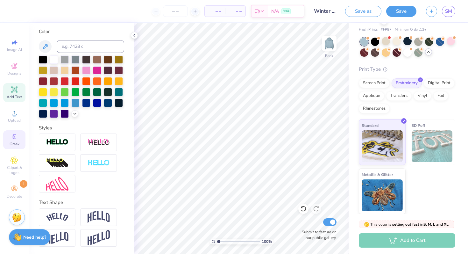
click at [17, 133] on icon at bounding box center [15, 137] width 8 height 8
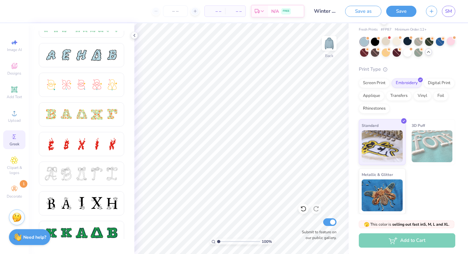
scroll to position [142, 0]
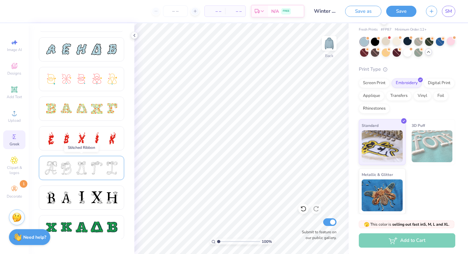
click at [67, 169] on div at bounding box center [66, 167] width 13 height 13
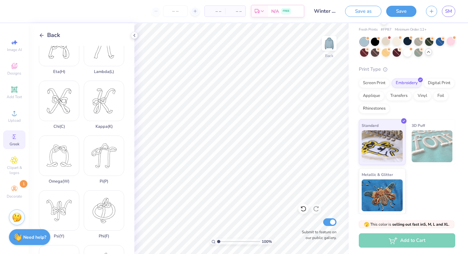
scroll to position [219, 0]
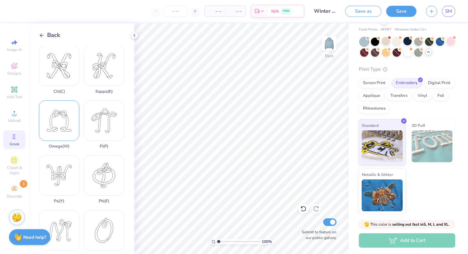
click at [62, 119] on div "Omega ( W )" at bounding box center [59, 124] width 40 height 48
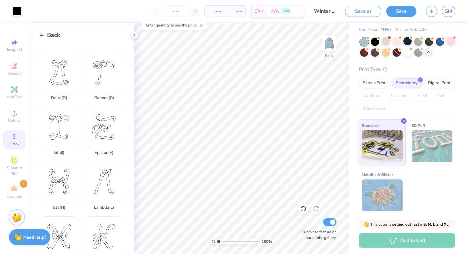
scroll to position [0, 0]
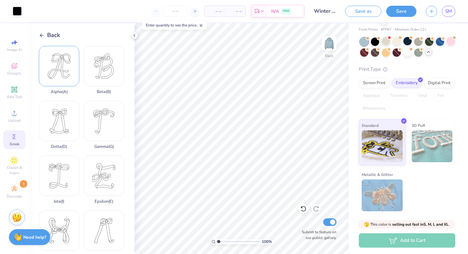
click at [65, 72] on div "Alpha ( A )" at bounding box center [59, 70] width 40 height 48
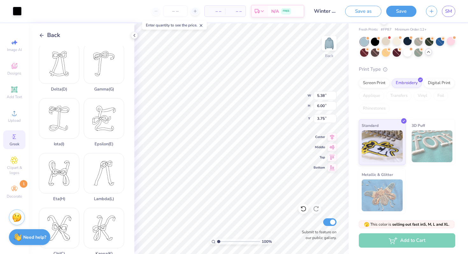
scroll to position [120, 0]
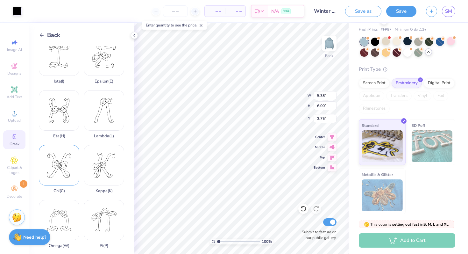
click at [53, 178] on div "Chi ( C )" at bounding box center [59, 169] width 40 height 48
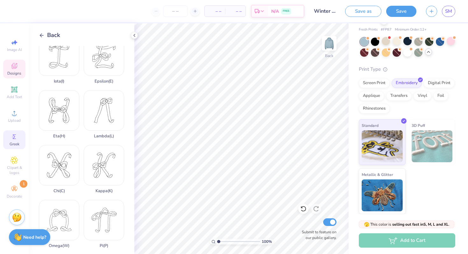
click at [7, 72] on span "Designs" at bounding box center [14, 73] width 14 height 5
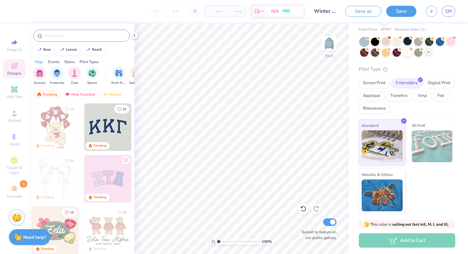
click at [56, 36] on input "text" at bounding box center [84, 35] width 81 height 6
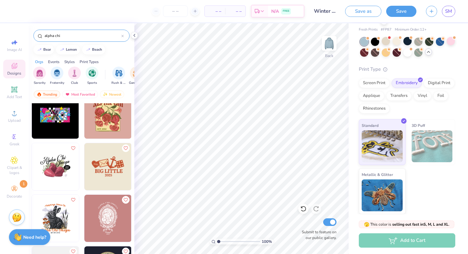
scroll to position [276, 0]
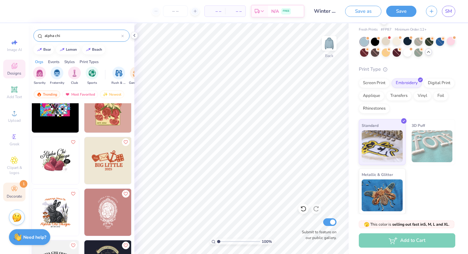
click at [13, 191] on icon at bounding box center [15, 189] width 8 height 8
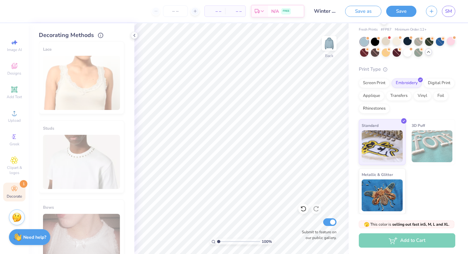
scroll to position [343, 0]
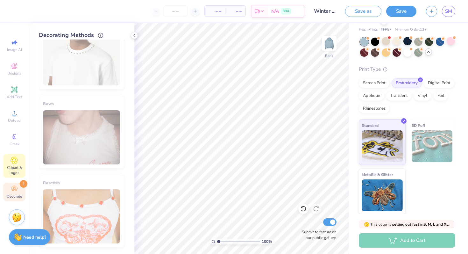
click at [15, 159] on icon at bounding box center [14, 159] width 3 height 3
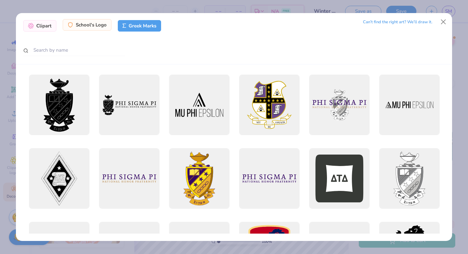
click at [95, 26] on div "School's Logo" at bounding box center [87, 24] width 49 height 11
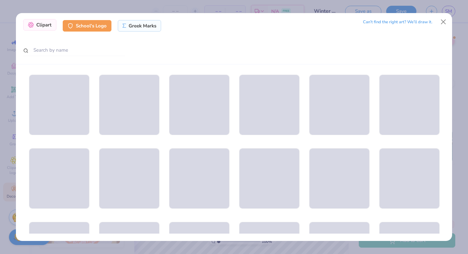
click at [41, 21] on div "Clipart" at bounding box center [39, 24] width 33 height 11
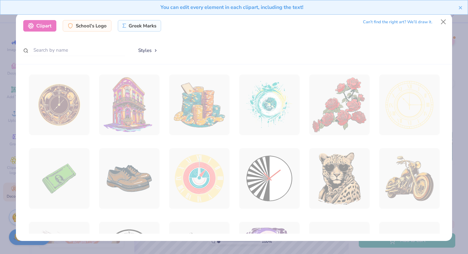
click at [146, 54] on button "Styles" at bounding box center [147, 50] width 33 height 12
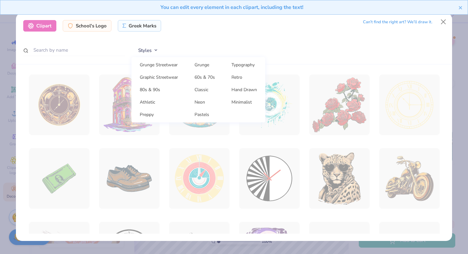
click at [187, 42] on div "Clipart School's Logo Greek Marks Can’t find the right art? We’ll draw it. Styl…" at bounding box center [234, 38] width 436 height 51
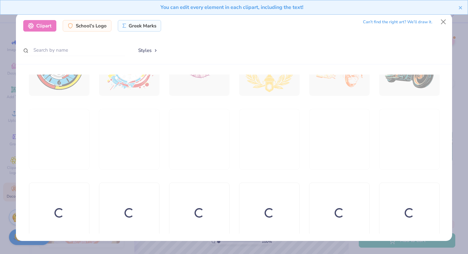
scroll to position [278, 0]
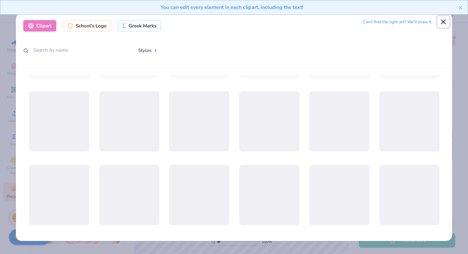
click at [443, 21] on button "Close" at bounding box center [443, 22] width 12 height 12
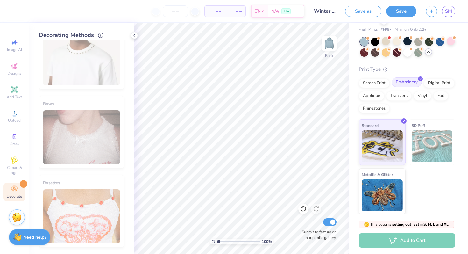
click at [407, 83] on div "Embroidery" at bounding box center [406, 82] width 30 height 10
click at [366, 83] on div "Screen Print" at bounding box center [374, 82] width 31 height 10
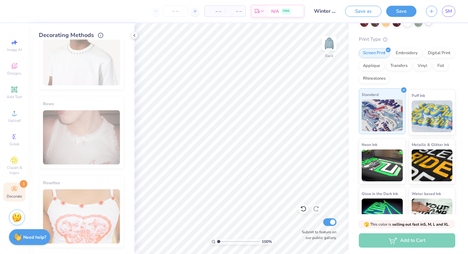
scroll to position [63, 0]
click at [17, 193] on div "Decorate 1" at bounding box center [14, 191] width 22 height 19
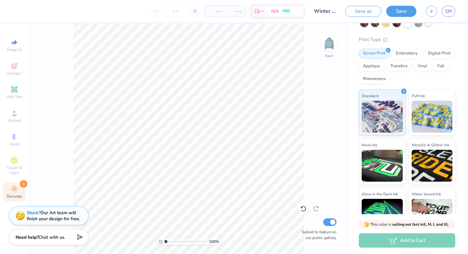
click at [17, 193] on div "Decorate 1" at bounding box center [14, 191] width 22 height 19
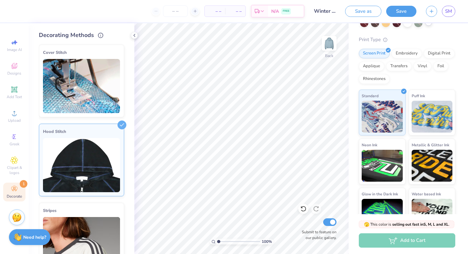
click at [68, 156] on img at bounding box center [81, 165] width 77 height 54
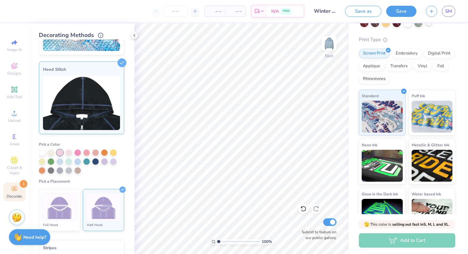
scroll to position [0, 0]
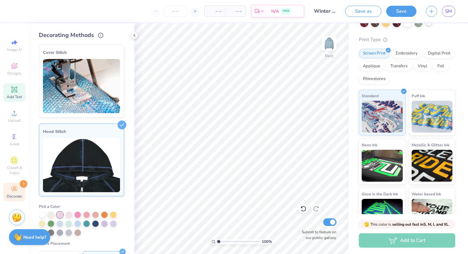
click at [12, 92] on icon at bounding box center [15, 90] width 8 height 8
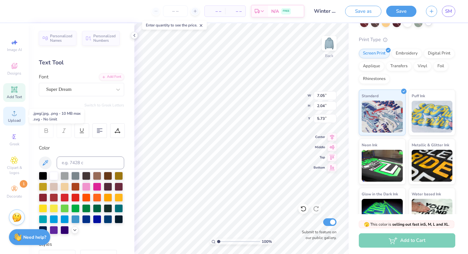
click at [14, 113] on icon at bounding box center [15, 113] width 8 height 8
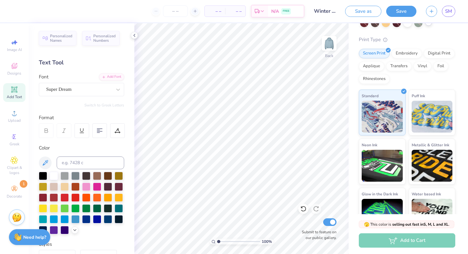
click at [12, 95] on span "Add Text" at bounding box center [14, 96] width 15 height 5
click at [74, 89] on div "Super Dream" at bounding box center [79, 89] width 67 height 10
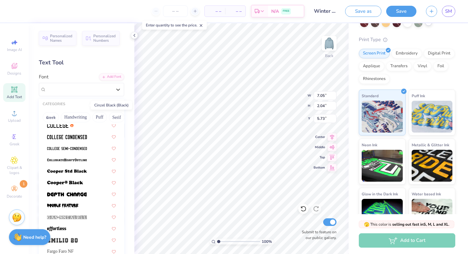
scroll to position [74, 0]
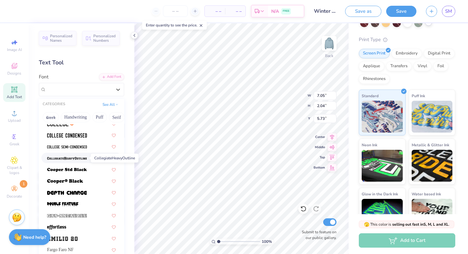
click at [68, 159] on img at bounding box center [67, 158] width 40 height 4
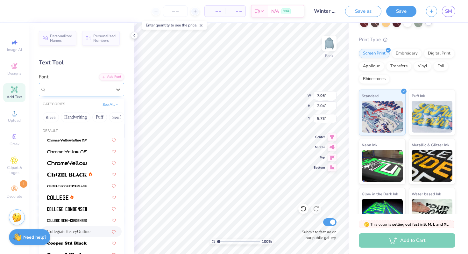
click at [105, 92] on div "CollegiateHeavyOutline" at bounding box center [79, 89] width 67 height 10
click at [80, 149] on span at bounding box center [67, 151] width 40 height 7
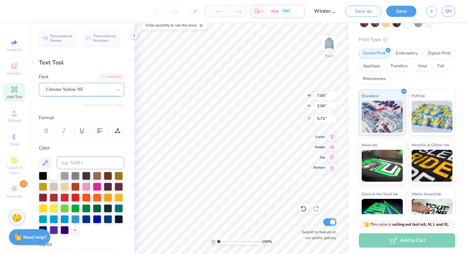
click at [101, 93] on div "Chrome Yellow NF" at bounding box center [79, 89] width 67 height 10
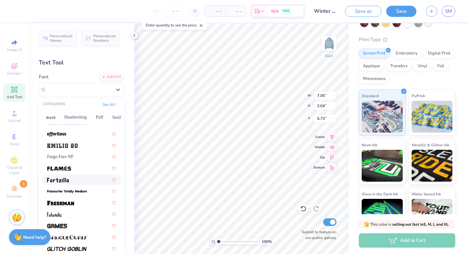
scroll to position [209, 0]
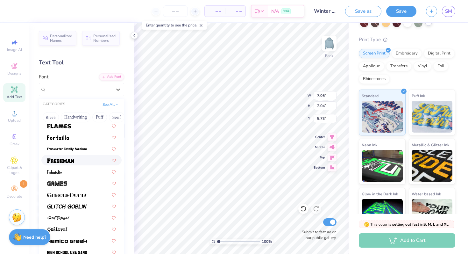
click at [76, 161] on div at bounding box center [81, 160] width 69 height 7
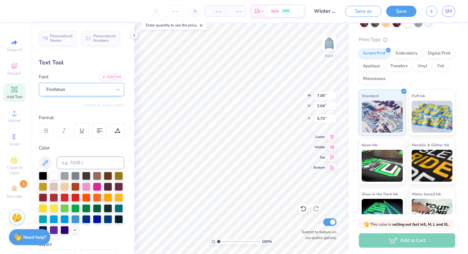
click at [82, 95] on div "Freshman" at bounding box center [81, 89] width 85 height 13
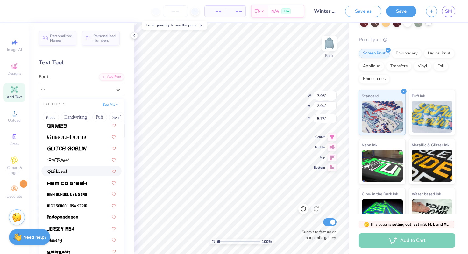
scroll to position [277, 0]
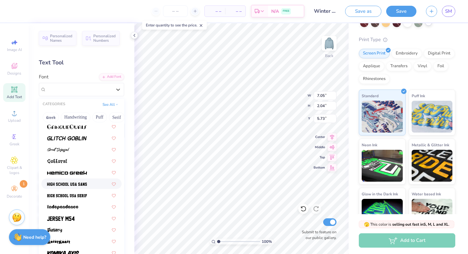
click at [64, 183] on img at bounding box center [67, 184] width 40 height 4
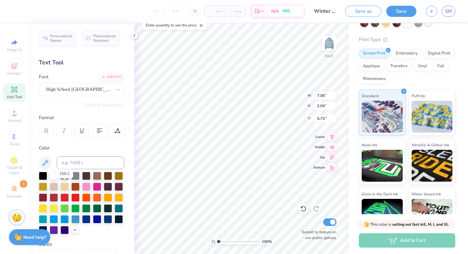
scroll to position [2, 0]
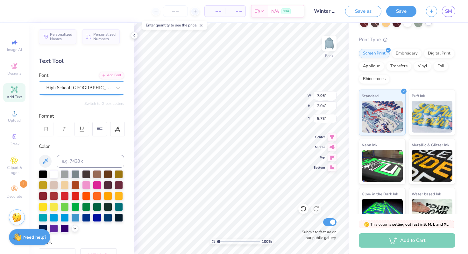
click at [99, 88] on div "High School USA Sans" at bounding box center [79, 88] width 67 height 10
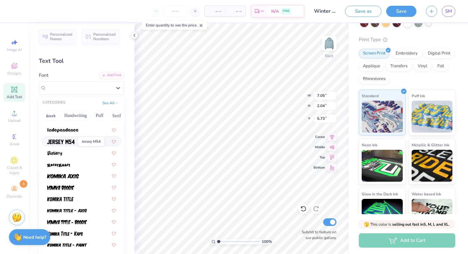
scroll to position [368, 0]
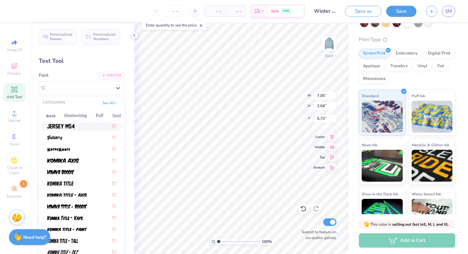
click at [77, 128] on div at bounding box center [81, 125] width 69 height 7
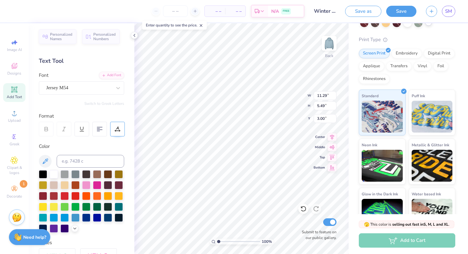
click at [117, 127] on icon at bounding box center [118, 129] width 6 height 6
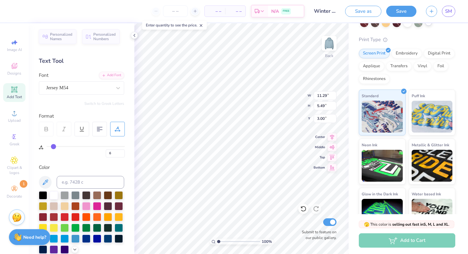
drag, startPoint x: 49, startPoint y: 145, endPoint x: 53, endPoint y: 145, distance: 4.5
click at [53, 146] on input "range" at bounding box center [85, 146] width 78 height 1
drag, startPoint x: 53, startPoint y: 146, endPoint x: 61, endPoint y: 147, distance: 7.7
click at [61, 147] on input "range" at bounding box center [85, 146] width 78 height 1
drag, startPoint x: 61, startPoint y: 147, endPoint x: 35, endPoint y: 142, distance: 26.9
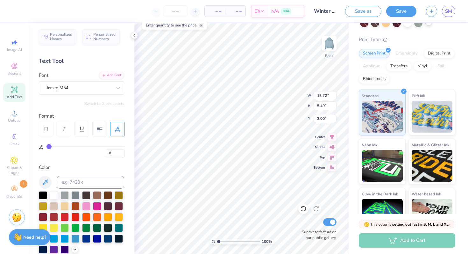
click at [46, 146] on input "range" at bounding box center [85, 146] width 78 height 1
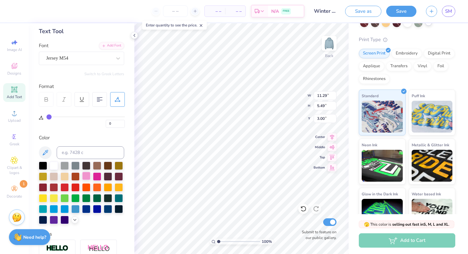
click at [87, 173] on div at bounding box center [86, 176] width 8 height 8
click at [74, 217] on icon at bounding box center [74, 218] width 5 height 5
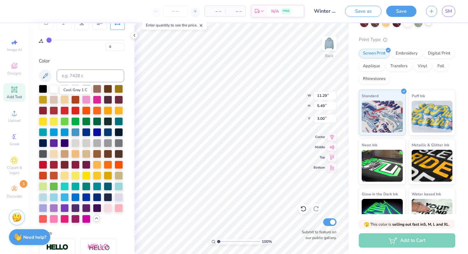
scroll to position [154, 0]
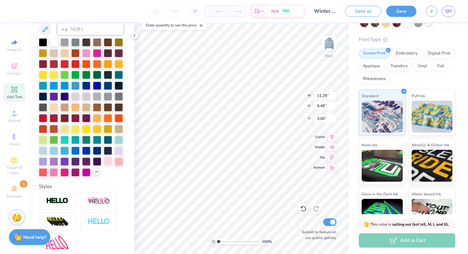
click at [107, 164] on div at bounding box center [108, 161] width 8 height 8
click at [53, 173] on div at bounding box center [54, 171] width 8 height 8
click at [109, 160] on div at bounding box center [108, 161] width 8 height 8
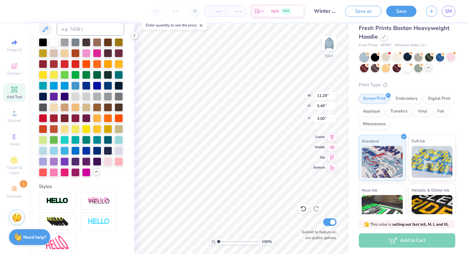
scroll to position [14, 0]
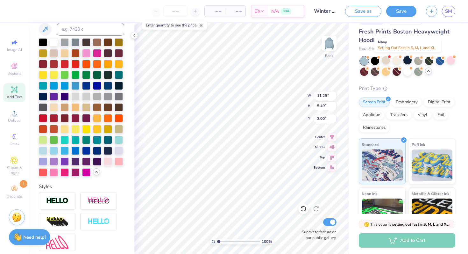
click at [409, 59] on div at bounding box center [407, 60] width 8 height 8
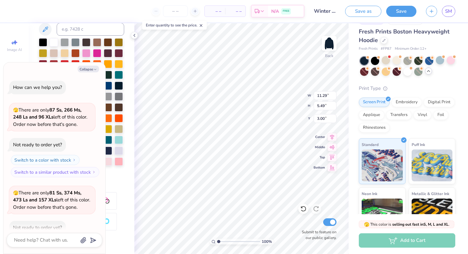
scroll to position [1173, 0]
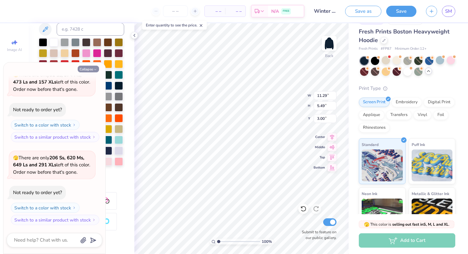
click at [93, 71] on button "Collapse" at bounding box center [88, 69] width 21 height 7
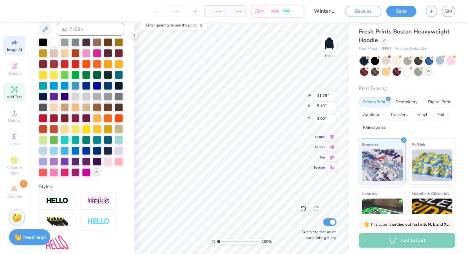
click at [17, 45] on icon at bounding box center [15, 43] width 8 height 8
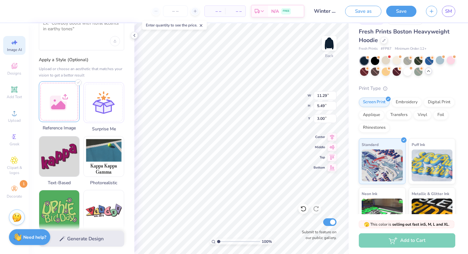
scroll to position [40, 0]
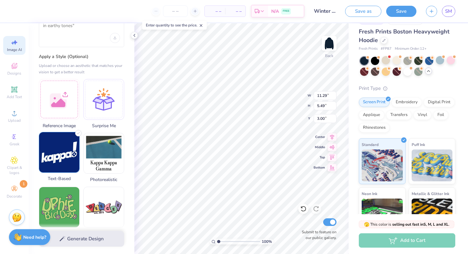
click at [56, 161] on img at bounding box center [59, 152] width 40 height 40
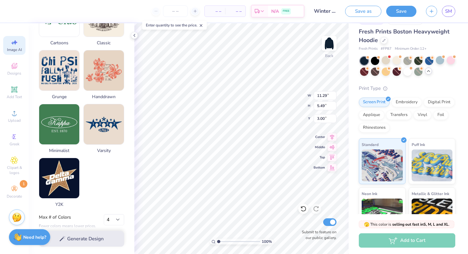
scroll to position [291, 0]
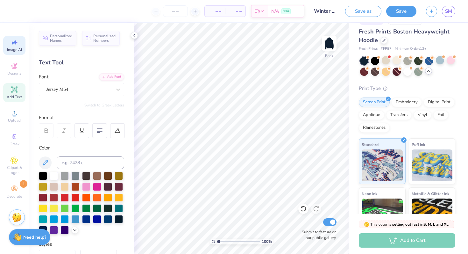
click at [10, 46] on div "Image AI" at bounding box center [14, 45] width 22 height 19
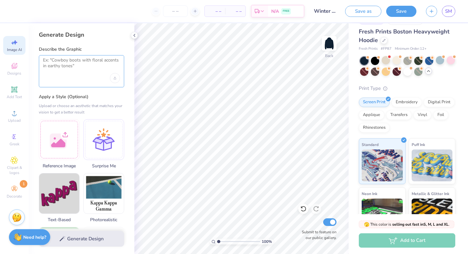
click at [73, 62] on textarea at bounding box center [81, 65] width 77 height 16
click at [55, 150] on div at bounding box center [59, 138] width 41 height 41
click at [72, 69] on textarea at bounding box center [81, 65] width 77 height 16
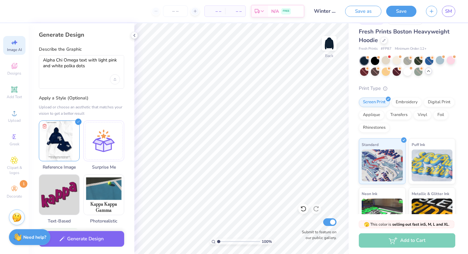
click at [106, 90] on div "Generate Design Describe the Graphic Alpha Chi Omega text with light pink and w…" at bounding box center [82, 138] width 106 height 230
click at [77, 240] on button "Generate Design" at bounding box center [81, 237] width 85 height 16
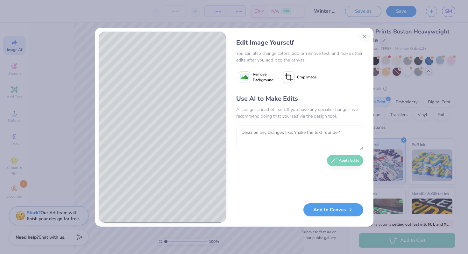
click at [262, 139] on textarea at bounding box center [299, 137] width 127 height 25
click at [337, 158] on button "Apply Edits" at bounding box center [345, 160] width 36 height 11
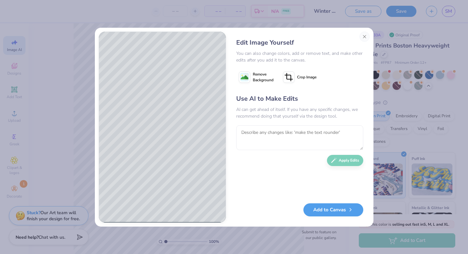
scroll to position [14, 0]
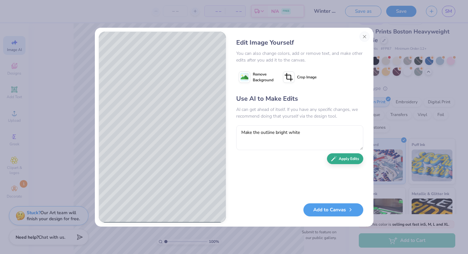
type textarea "Make the outline bright white"
click at [344, 158] on button "Apply Edits" at bounding box center [345, 158] width 36 height 11
click at [293, 133] on textarea "Make the outline bright white" at bounding box center [299, 137] width 127 height 25
type textarea "make the pink a brighter pink"
click at [333, 158] on icon "button" at bounding box center [334, 158] width 6 height 5
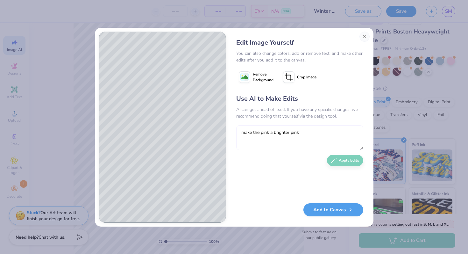
click at [279, 131] on textarea "make the pink a brighter pink" at bounding box center [299, 137] width 127 height 25
type textarea "l"
type textarea "c"
type textarea "make the pink a lighter baby pink"
click at [340, 161] on button "Apply Edits" at bounding box center [345, 158] width 36 height 11
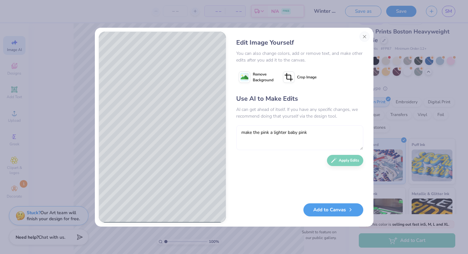
click at [299, 144] on textarea "make the pink a lighter baby pink" at bounding box center [299, 137] width 127 height 25
click at [332, 206] on button "Add to Canvas" at bounding box center [333, 207] width 60 height 13
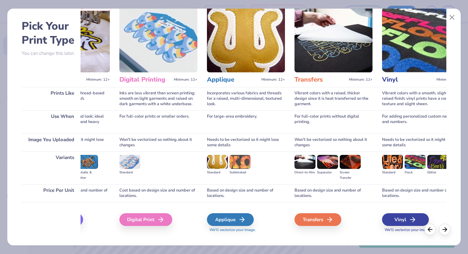
scroll to position [0, 146]
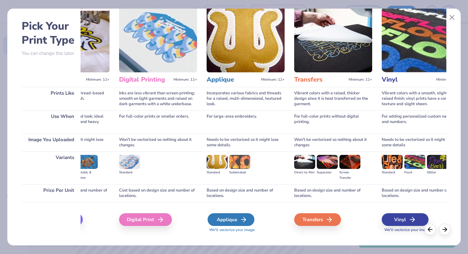
click at [232, 220] on div "Applique" at bounding box center [230, 219] width 47 height 13
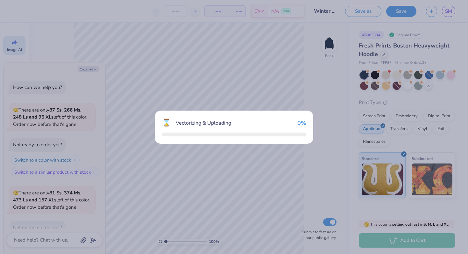
type textarea "x"
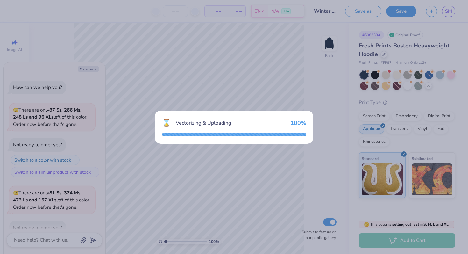
scroll to position [1212, 0]
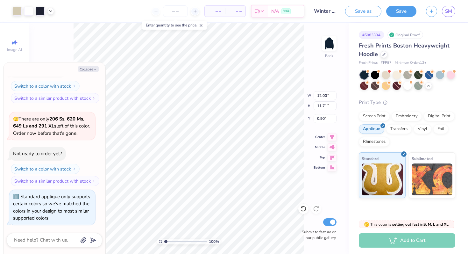
type textarea "x"
type input "1.29"
click at [330, 145] on icon at bounding box center [331, 146] width 5 height 4
type textarea "x"
type input "0.90"
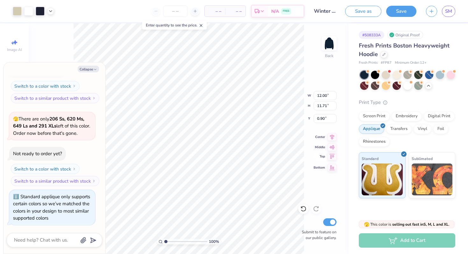
click at [331, 153] on icon at bounding box center [331, 156] width 9 height 8
type textarea "x"
type input "0.50"
click at [331, 147] on icon at bounding box center [331, 146] width 5 height 4
type textarea "x"
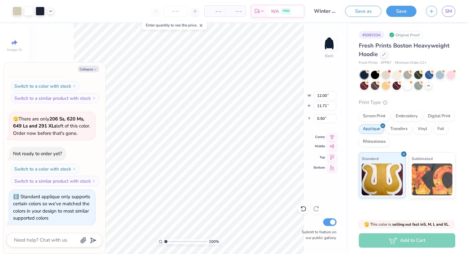
type input "0.90"
type textarea "x"
type input "6.84"
type input "4.07"
type input "4.13"
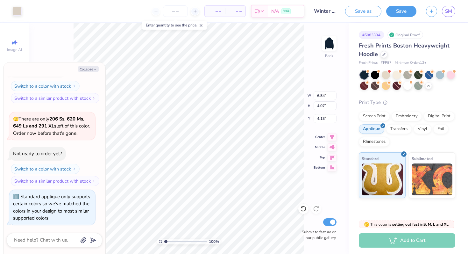
type textarea "x"
type input "6.75"
click at [304, 209] on icon at bounding box center [303, 208] width 6 height 6
click at [332, 165] on icon at bounding box center [331, 167] width 9 height 8
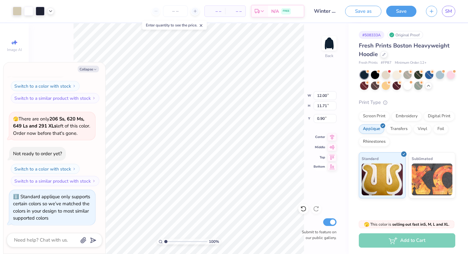
type textarea "x"
type input "1.29"
type textarea "x"
type input "7.78"
type input "10.02"
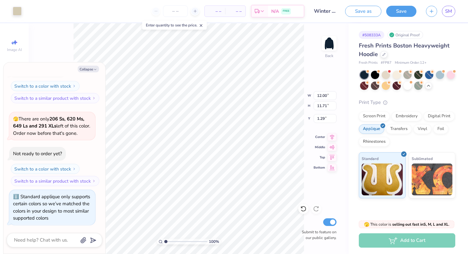
type input "2.18"
click at [301, 208] on icon at bounding box center [303, 208] width 6 height 6
type textarea "x"
type input "9.66"
type input "9.42"
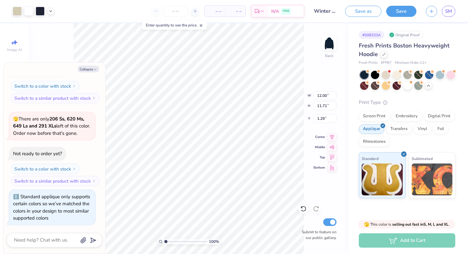
type input "3.58"
click at [88, 66] on button "Collapse" at bounding box center [88, 69] width 21 height 7
type textarea "x"
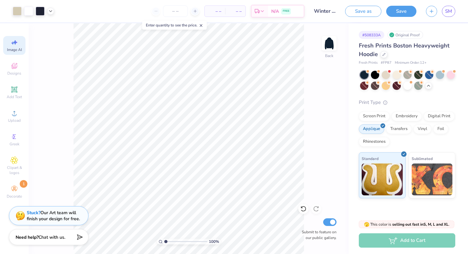
click at [11, 40] on icon at bounding box center [15, 43] width 8 height 8
select select "4"
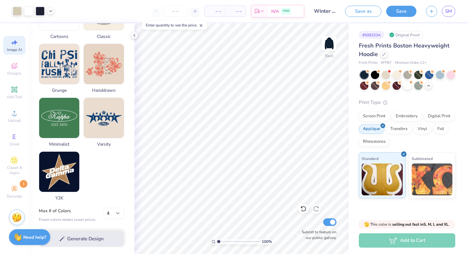
scroll to position [0, 0]
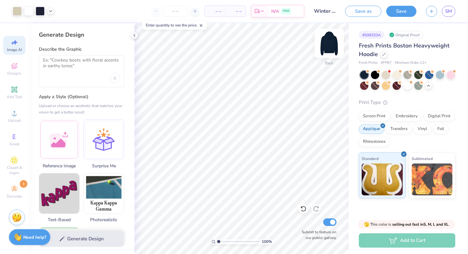
click at [330, 41] on img at bounding box center [328, 43] width 25 height 25
click at [73, 74] on div at bounding box center [81, 71] width 85 height 32
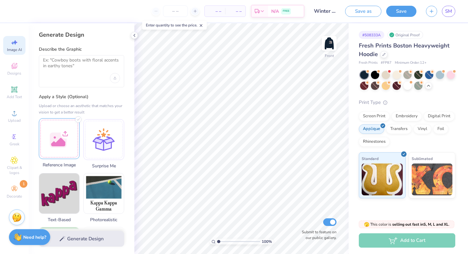
click at [60, 140] on div at bounding box center [59, 138] width 41 height 41
click at [73, 66] on textarea at bounding box center [81, 65] width 77 height 16
type textarea "q"
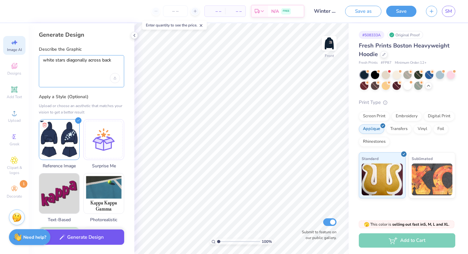
type textarea "white stars diagonally across back"
click at [78, 237] on button "Generate Design" at bounding box center [81, 237] width 85 height 16
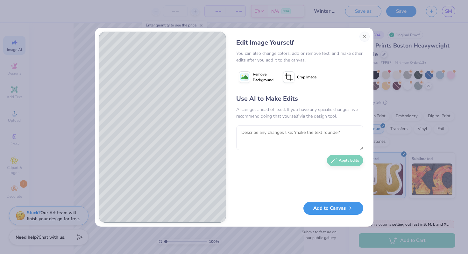
click at [321, 208] on button "Add to Canvas" at bounding box center [333, 207] width 60 height 13
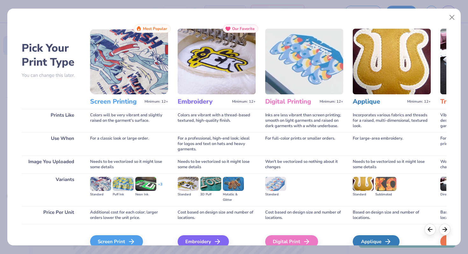
scroll to position [30, 0]
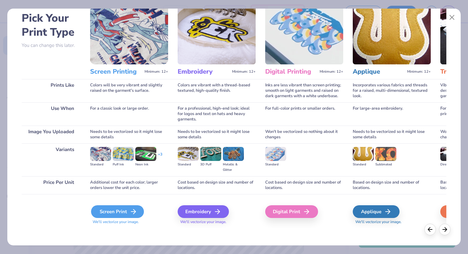
click at [123, 205] on div "Screen Print" at bounding box center [117, 211] width 53 height 13
click at [125, 213] on div "Screen Print" at bounding box center [117, 211] width 53 height 13
click at [118, 209] on div "Screen Print" at bounding box center [117, 211] width 53 height 13
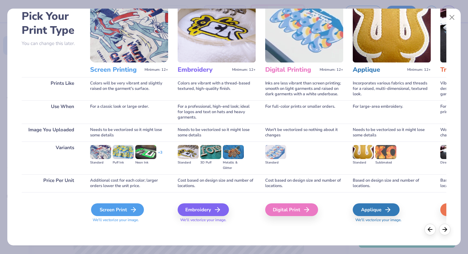
click at [122, 209] on div "Screen Print" at bounding box center [117, 209] width 53 height 13
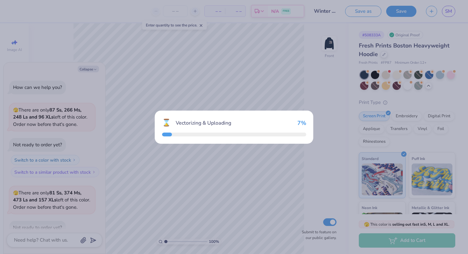
scroll to position [1250, 0]
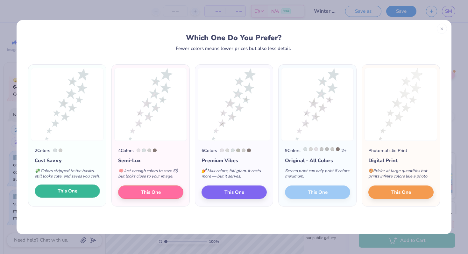
click at [79, 193] on button "This One" at bounding box center [67, 190] width 65 height 13
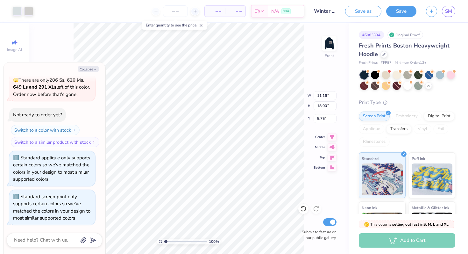
type textarea "x"
type input "14.49"
type input "15.50"
type input "6.92"
type textarea "x"
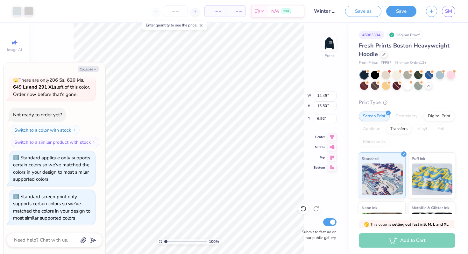
type input "7.42"
type textarea "x"
type input "11.16"
type input "18.00"
type input "6.25"
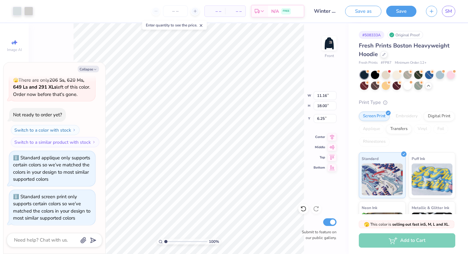
type textarea "x"
type input "5.00"
type textarea "x"
type input "5.75"
type textarea "x"
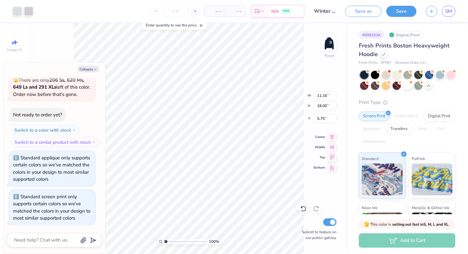
type input "12.77"
type input "16.94"
type input "6.24"
type textarea "x"
type input "12.90"
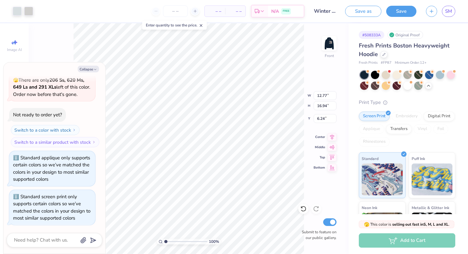
type input "17.12"
type input "6.06"
type textarea "x"
type input "13.02"
type input "17.28"
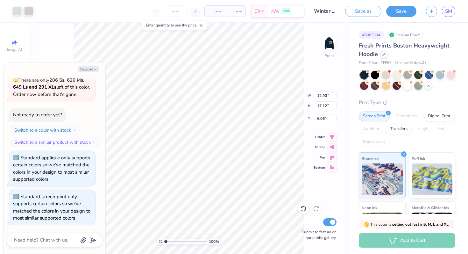
type input "5.90"
type textarea "x"
type input "13.30"
type input "17.65"
type input "5.53"
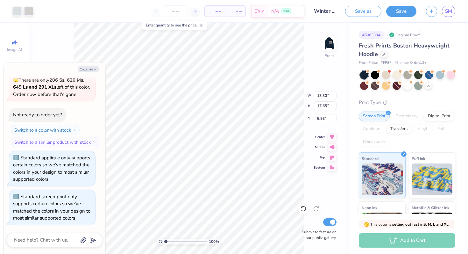
type textarea "x"
type input "13.54"
type input "17.97"
type input "5.22"
type textarea "x"
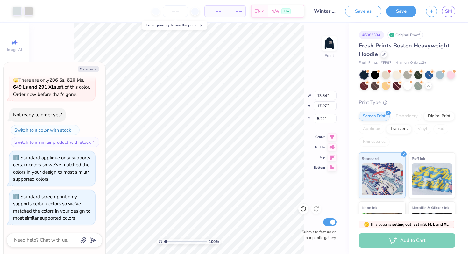
type input "5.46"
type textarea "x"
type input "5.00"
type textarea "x"
type input "5.77"
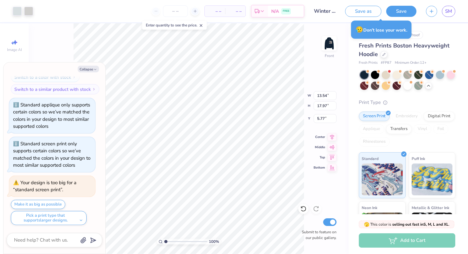
scroll to position [1356, 0]
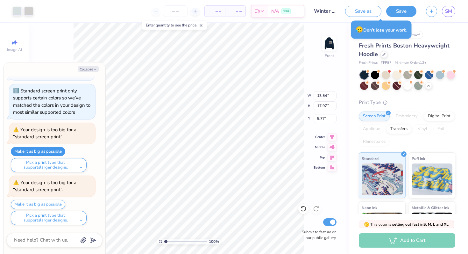
click at [43, 150] on button "Make it as big as possible" at bounding box center [38, 151] width 54 height 9
type textarea "x"
type input "13.56"
type input "18.00"
type input "5.74"
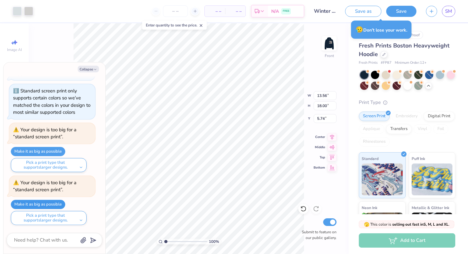
click at [40, 204] on button "Make it as big as possible" at bounding box center [38, 204] width 54 height 9
type textarea "x"
type input "5.73"
type textarea "x"
type input "5.75"
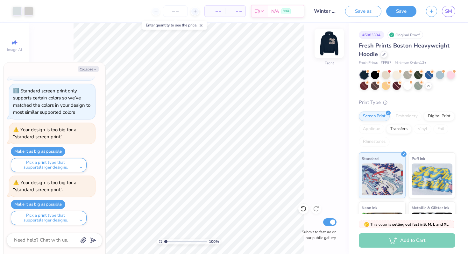
click at [330, 40] on img at bounding box center [328, 43] width 25 height 25
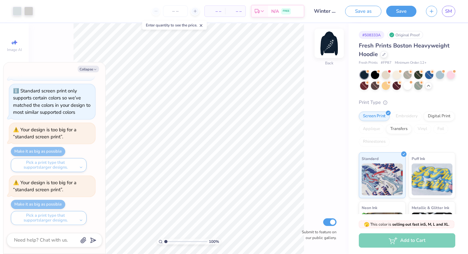
click at [330, 42] on img at bounding box center [328, 43] width 25 height 25
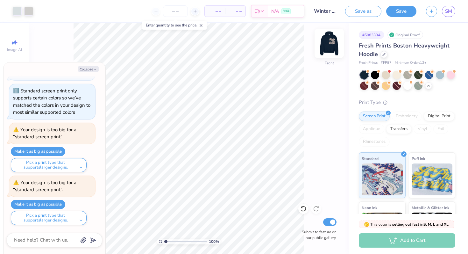
click at [332, 46] on img at bounding box center [328, 43] width 25 height 25
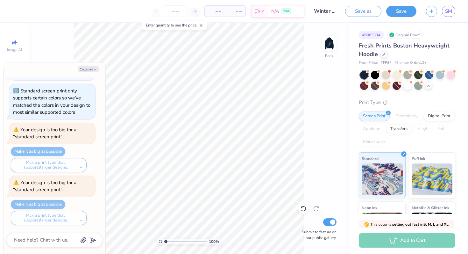
click at [33, 235] on div at bounding box center [54, 240] width 95 height 14
click at [36, 238] on textarea at bounding box center [45, 239] width 65 height 9
type textarea "x"
type textarea "i"
type textarea "x"
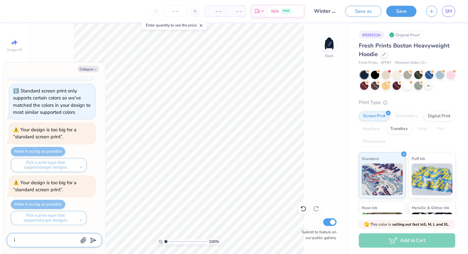
type textarea "i"
type textarea "x"
type textarea "i w"
type textarea "x"
type textarea "i wan"
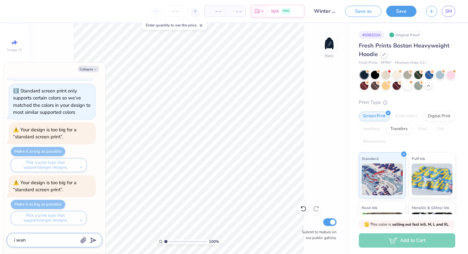
type textarea "x"
type textarea "i want"
type textarea "x"
type textarea "i want"
type textarea "x"
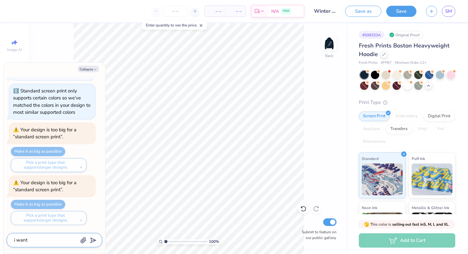
type textarea "i want t"
type textarea "x"
type textarea "i want to"
type textarea "x"
type textarea "i want to"
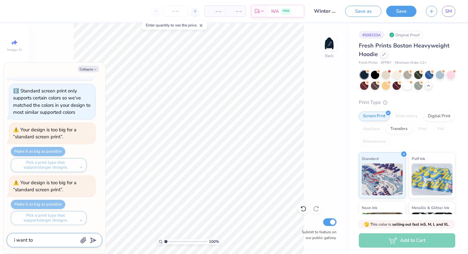
type textarea "x"
type textarea "i want to p"
type textarea "x"
type textarea "i want to pu"
type textarea "x"
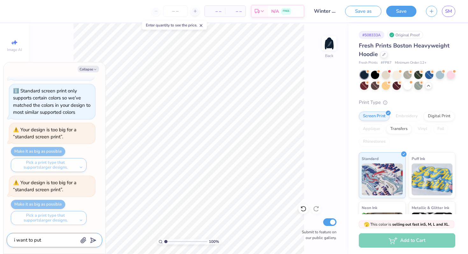
type textarea "i want to put"
type textarea "x"
type textarea "i want to put t"
type textarea "x"
type textarea "i want to put te"
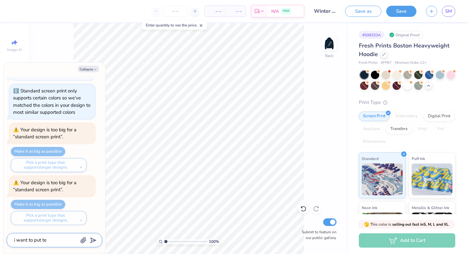
type textarea "x"
type textarea "i want to put tex"
type textarea "x"
type textarea "i want to put text"
type textarea "x"
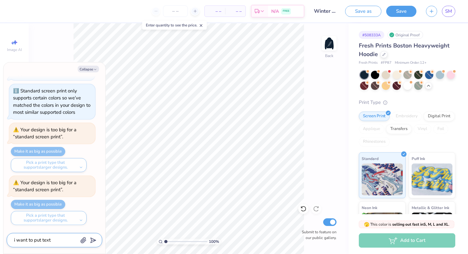
type textarea "i want to put text"
type textarea "x"
type textarea "i want to put text o"
type textarea "x"
type textarea "i want to put text on"
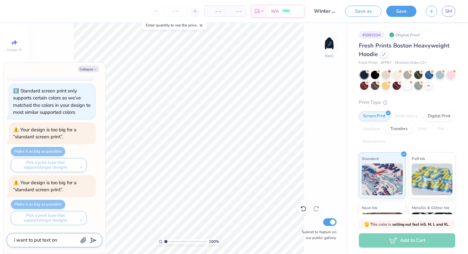
type textarea "x"
type textarea "i want to put text on"
type textarea "x"
type textarea "i want to put text on t"
type textarea "x"
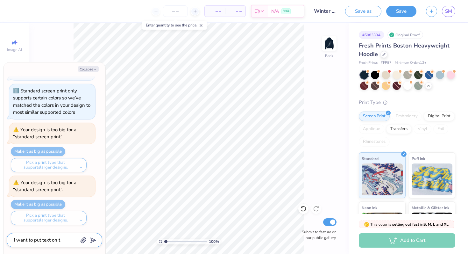
type textarea "i want to put text on tg"
type textarea "x"
type textarea "i want to put text on tgh"
type textarea "x"
type textarea "i want to put text on tghe"
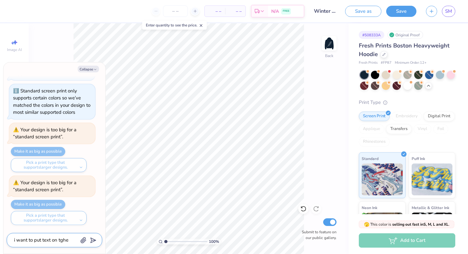
type textarea "x"
type textarea "i want to put text on tgh"
type textarea "x"
type textarea "i want to put text on tg"
type textarea "x"
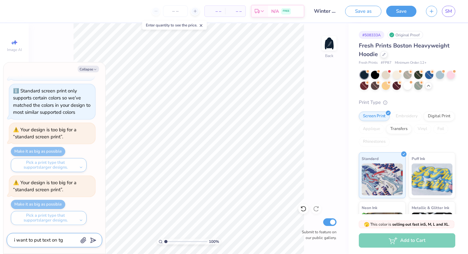
type textarea "i want to put text on t"
type textarea "x"
type textarea "i want to put text on th"
type textarea "x"
type textarea "i want to put text on the"
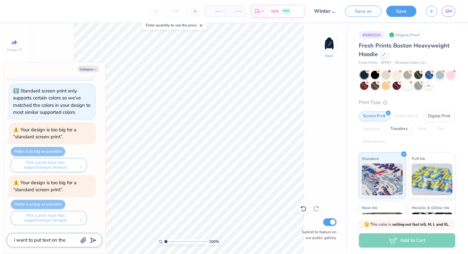
type textarea "x"
type textarea "i want to put text on the"
type textarea "x"
type textarea "i want to put text on the h"
type textarea "x"
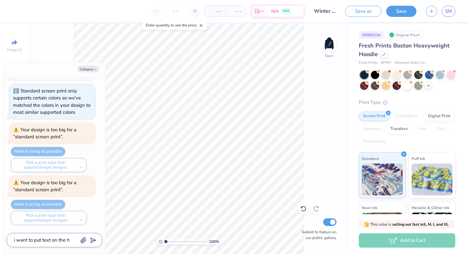
type textarea "i want to put text on the ho"
type textarea "x"
type textarea "i want to put text on the hoo"
type textarea "x"
type textarea "i want to put text on the hood"
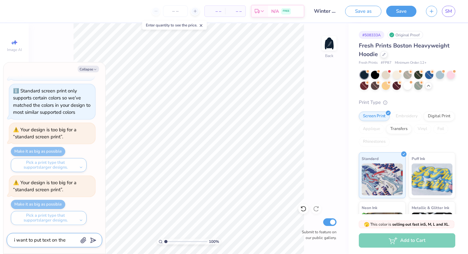
type textarea "x"
type textarea "i want to put text on the hoodi"
type textarea "x"
type textarea "i want to put text on the hoodie"
type textarea "x"
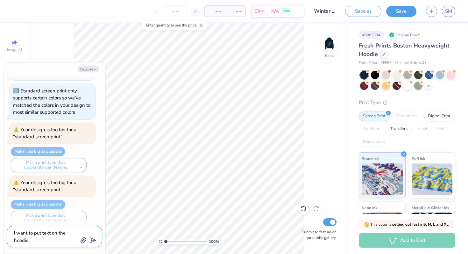
type textarea "i want to put text on the hoodie"
type textarea "x"
type textarea "i want to put text on the hoodie b"
type textarea "x"
type textarea "i want to put text on the hoodie"
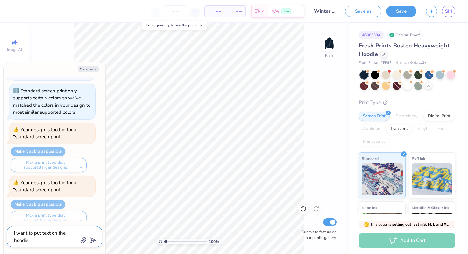
type textarea "x"
type textarea "i want to put text on the hoodie p"
type textarea "x"
type textarea "i want to put text on the hoodie po"
type textarea "x"
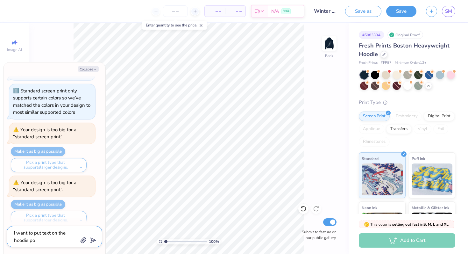
type textarea "i want to put text on the hoodie poc"
type textarea "x"
type textarea "i want to put text on the hoodie pock"
type textarea "x"
type textarea "i want to put text on the hoodie pockt"
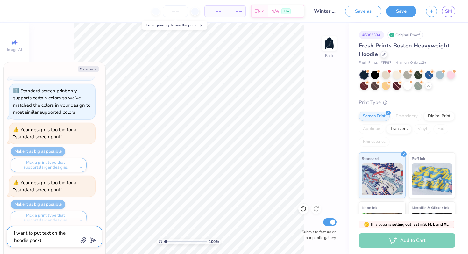
type textarea "x"
type textarea "i want to put text on the hoodie pock"
type textarea "x"
type textarea "i want to put text on the hoodie pocke"
type textarea "x"
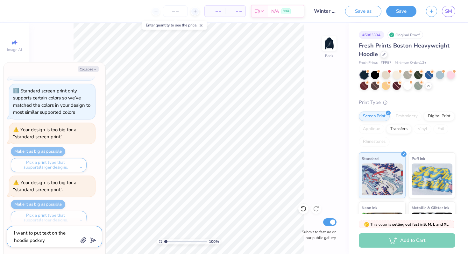
type textarea "i want to put text on the hoodie pockey"
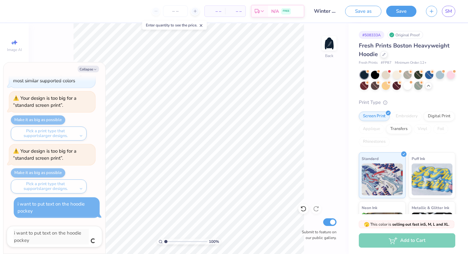
type textarea "x"
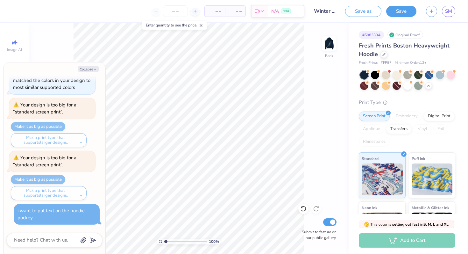
scroll to position [1381, 0]
click at [38, 221] on div "i want to put text on the hoodie pockey" at bounding box center [57, 214] width 86 height 21
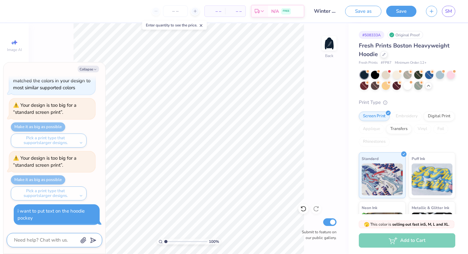
click at [39, 242] on textarea at bounding box center [45, 239] width 65 height 9
type textarea "x"
type textarea "i"
type textarea "x"
type textarea "i"
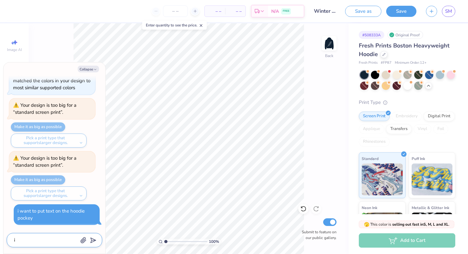
type textarea "x"
type textarea "i w"
type textarea "x"
type textarea "i wa"
type textarea "x"
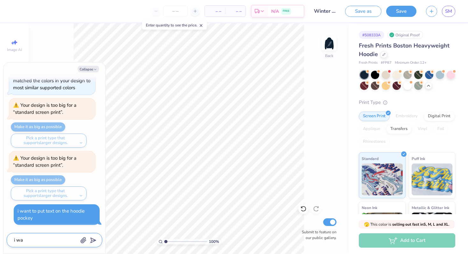
type textarea "i wa="
type textarea "x"
type textarea "i wa=="
type textarea "x"
type textarea "i wa==="
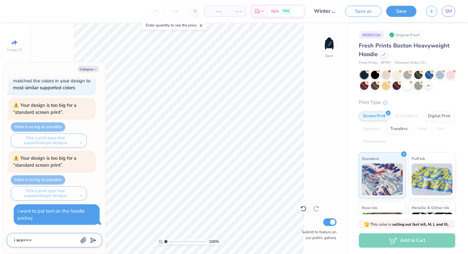
type textarea "x"
type textarea "i wa===="
type textarea "x"
type textarea "i wa==="
type textarea "x"
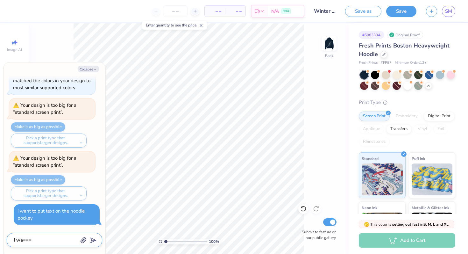
type textarea "i wa=="
type textarea "x"
type textarea "i wa="
type textarea "x"
type textarea "i wa"
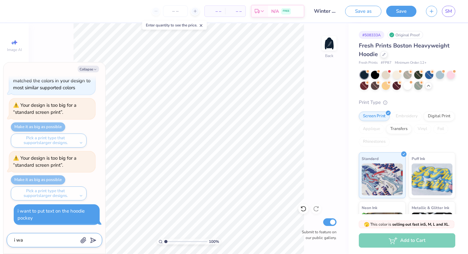
type textarea "x"
type textarea "i w"
type textarea "x"
type textarea "i"
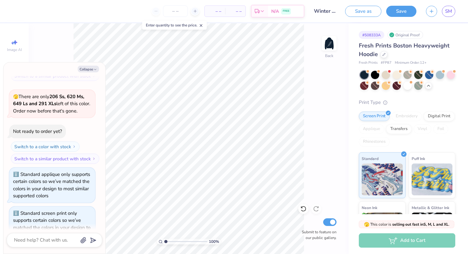
scroll to position [1405, 0]
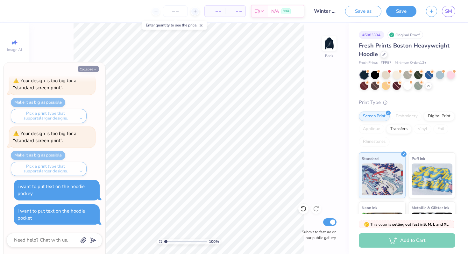
click at [86, 70] on button "Collapse" at bounding box center [88, 69] width 21 height 7
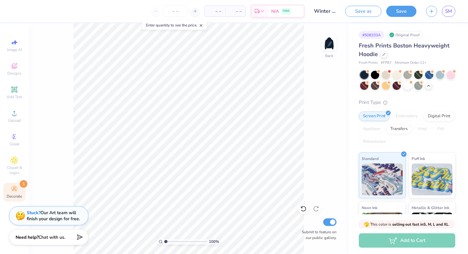
click at [15, 187] on circle at bounding box center [14, 187] width 4 height 4
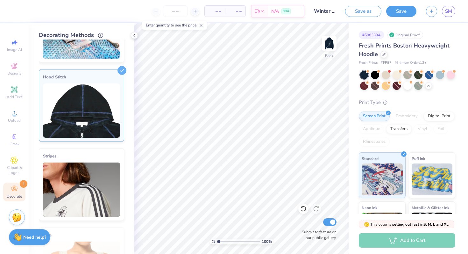
click at [94, 110] on img at bounding box center [81, 110] width 77 height 54
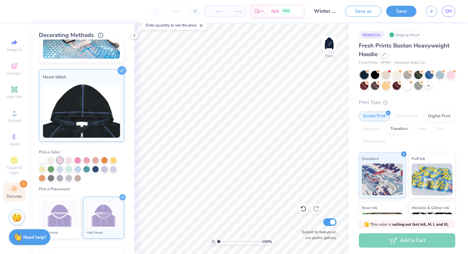
scroll to position [75, 0]
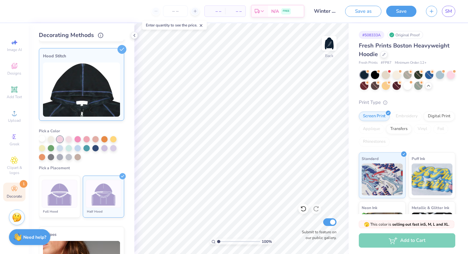
click at [43, 138] on div at bounding box center [42, 138] width 6 height 6
click at [50, 138] on div at bounding box center [51, 138] width 6 height 6
click at [338, 41] on img at bounding box center [328, 43] width 25 height 25
click at [326, 44] on img at bounding box center [328, 43] width 25 height 25
click at [14, 42] on icon at bounding box center [15, 42] width 4 height 5
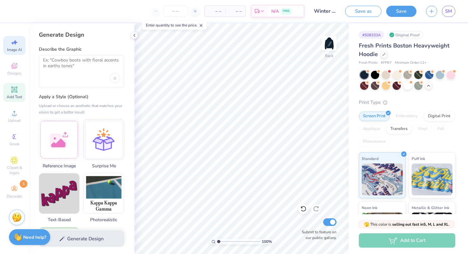
click at [11, 92] on icon at bounding box center [15, 90] width 8 height 8
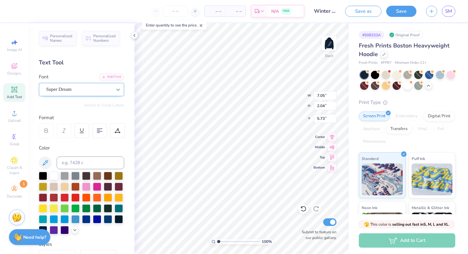
scroll to position [0, 2]
click at [73, 176] on div at bounding box center [75, 175] width 8 height 8
click at [84, 175] on div at bounding box center [86, 175] width 8 height 8
click at [52, 178] on div at bounding box center [54, 175] width 8 height 8
click at [84, 90] on div "Super Dream" at bounding box center [79, 89] width 67 height 10
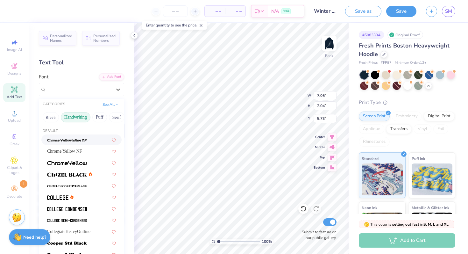
click at [82, 121] on button "Handwriting" at bounding box center [76, 117] width 30 height 10
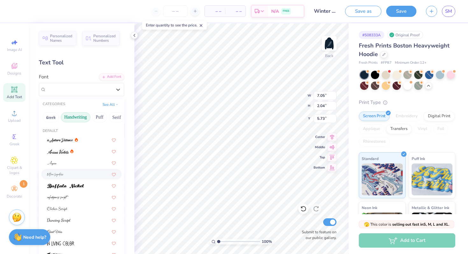
click at [63, 171] on span at bounding box center [55, 174] width 17 height 7
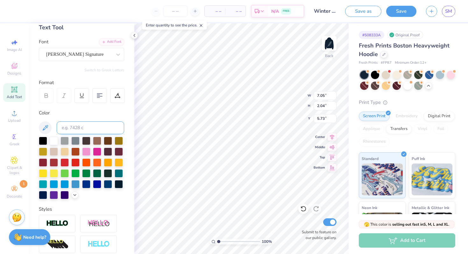
scroll to position [0, 0]
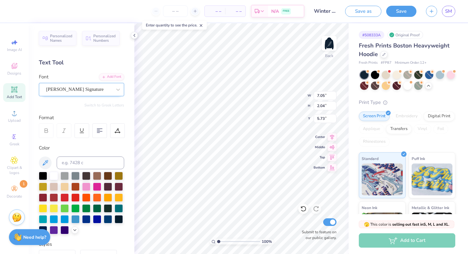
click at [77, 92] on div "Bettina Signature" at bounding box center [79, 89] width 67 height 10
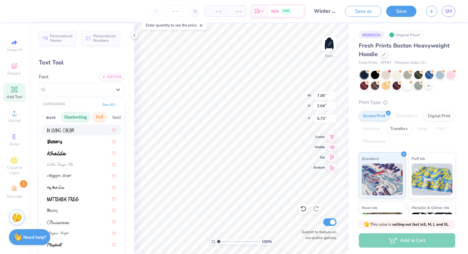
scroll to position [0, 29]
click at [102, 117] on button "Bold" at bounding box center [105, 117] width 16 height 10
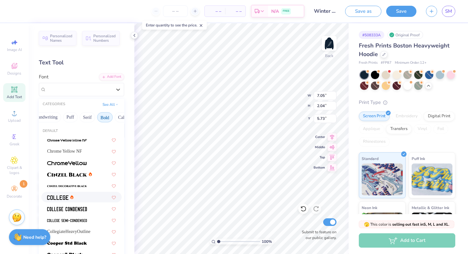
click at [57, 197] on img at bounding box center [57, 197] width 21 height 4
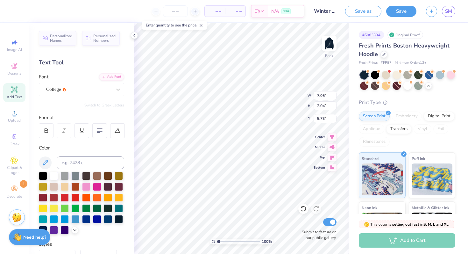
scroll to position [0, 0]
click at [12, 88] on icon at bounding box center [14, 89] width 5 height 5
click at [78, 92] on div "Super Dream" at bounding box center [79, 89] width 67 height 10
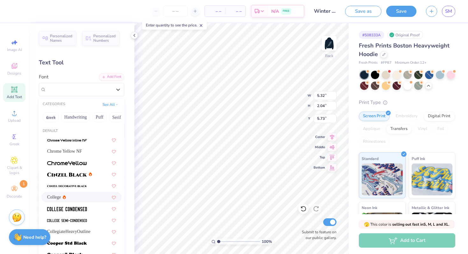
click at [55, 197] on span "College" at bounding box center [54, 196] width 14 height 7
click at [99, 96] on div "Personalized Names Personalized Numbers Text Tool Add Font Font option College …" at bounding box center [82, 138] width 106 height 230
click at [71, 209] on img at bounding box center [67, 209] width 40 height 4
click at [93, 88] on div "College Condensed" at bounding box center [79, 89] width 67 height 10
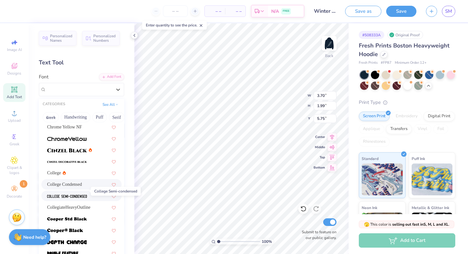
scroll to position [31, 0]
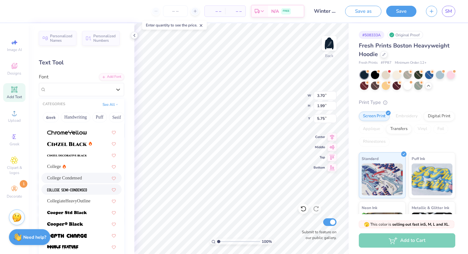
click at [77, 189] on img at bounding box center [67, 189] width 40 height 4
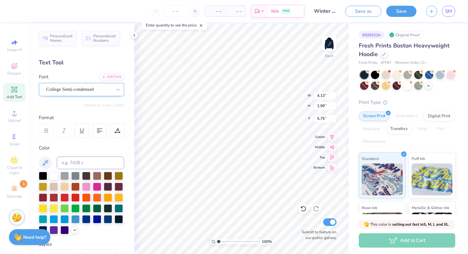
click at [93, 86] on div "College Semi-condensed" at bounding box center [79, 89] width 67 height 10
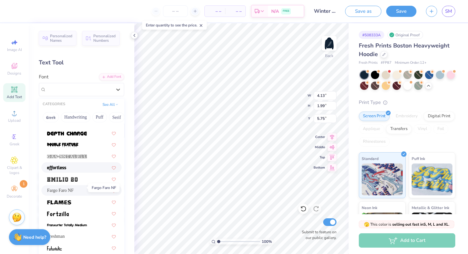
scroll to position [136, 0]
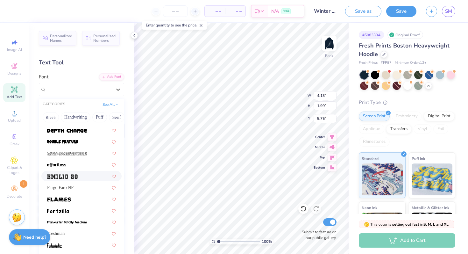
click at [63, 177] on img at bounding box center [62, 176] width 31 height 4
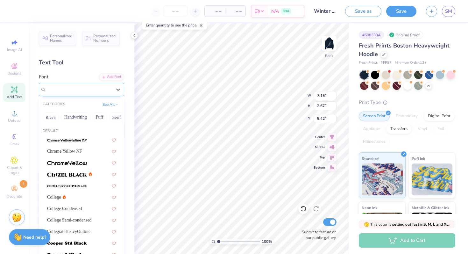
click at [91, 91] on div "Emilio 20" at bounding box center [79, 89] width 67 height 10
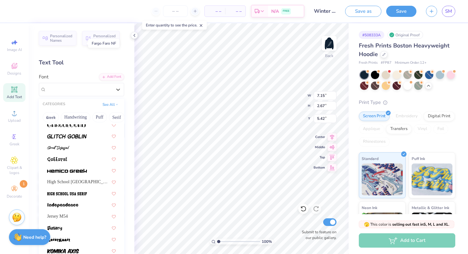
scroll to position [280, 0]
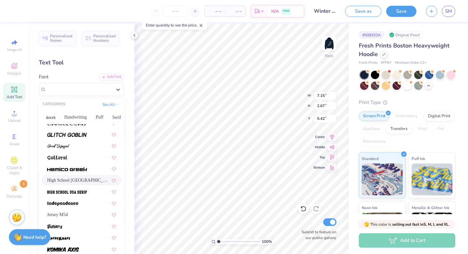
click at [74, 178] on span "High School USA Sans" at bounding box center [78, 180] width 63 height 7
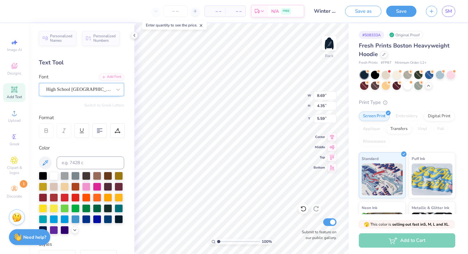
click at [91, 91] on div "High School USA Sans" at bounding box center [79, 89] width 67 height 10
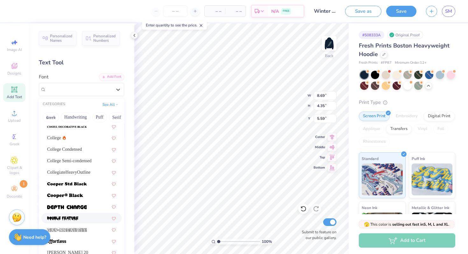
scroll to position [66, 0]
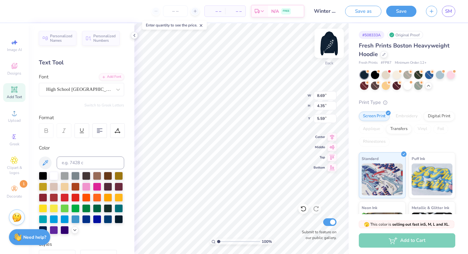
click at [325, 43] on img at bounding box center [328, 43] width 25 height 25
click at [331, 45] on img at bounding box center [329, 43] width 13 height 13
click at [333, 44] on img at bounding box center [328, 43] width 25 height 25
click at [102, 85] on div "High School USA Sans" at bounding box center [79, 89] width 67 height 10
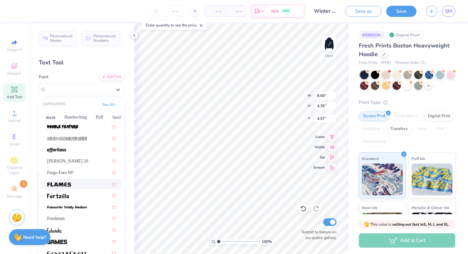
scroll to position [168, 0]
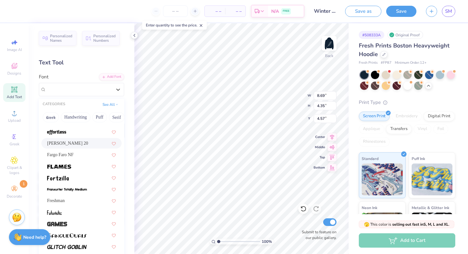
click at [54, 142] on span "Emilio 20" at bounding box center [67, 143] width 41 height 7
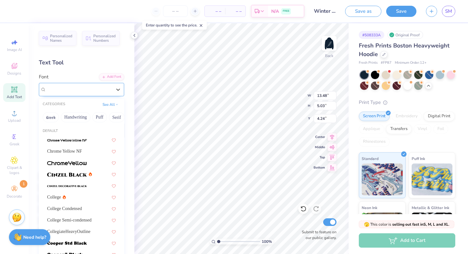
click at [88, 85] on div "Emilio 20" at bounding box center [79, 89] width 67 height 10
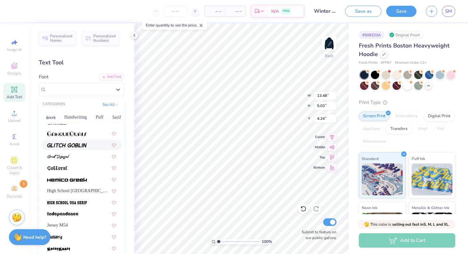
scroll to position [291, 0]
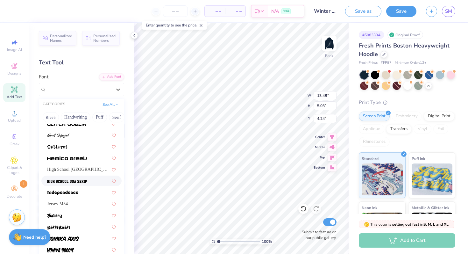
click at [74, 177] on div at bounding box center [81, 180] width 80 height 11
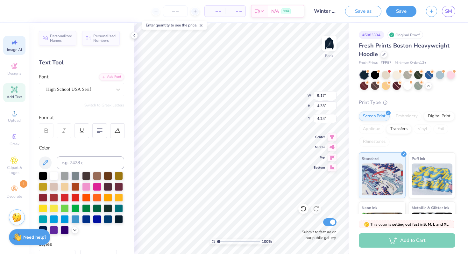
click at [12, 47] on span "Image AI" at bounding box center [14, 49] width 15 height 5
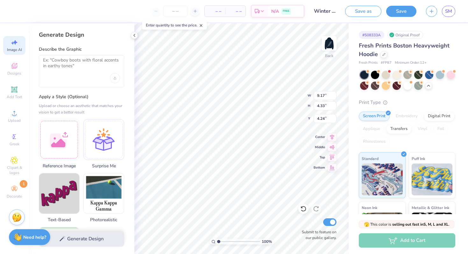
click at [61, 74] on div at bounding box center [81, 71] width 85 height 32
click at [64, 61] on textarea at bounding box center [81, 65] width 77 height 16
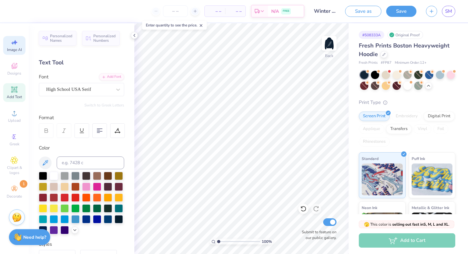
click at [16, 42] on icon at bounding box center [15, 42] width 4 height 5
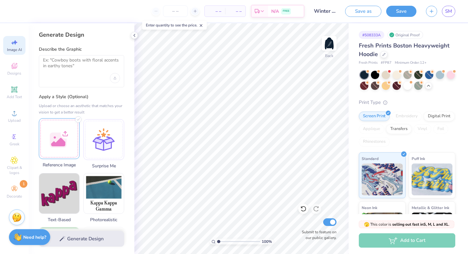
click at [70, 143] on div at bounding box center [59, 138] width 41 height 41
click at [75, 76] on div at bounding box center [81, 71] width 85 height 32
click at [68, 66] on textarea at bounding box center [81, 65] width 77 height 16
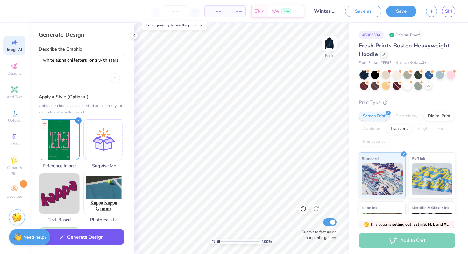
click at [80, 240] on button "Generate Design" at bounding box center [81, 237] width 85 height 16
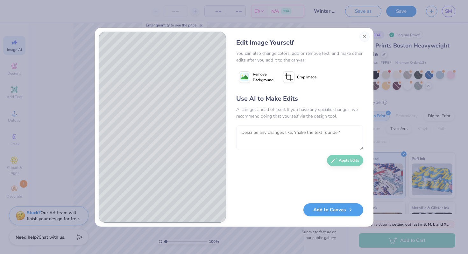
click at [262, 134] on textarea at bounding box center [299, 137] width 127 height 25
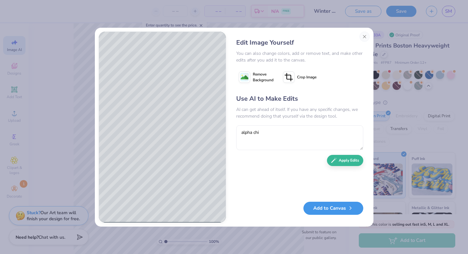
click at [314, 204] on button "Add to Canvas" at bounding box center [333, 207] width 60 height 13
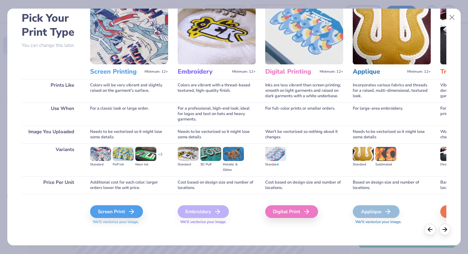
scroll to position [32, 0]
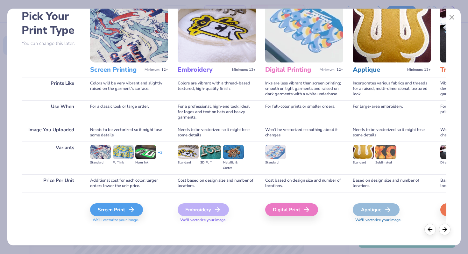
click at [459, 18] on div "Pick Your Print Type You can change this later. Prints Like Use When Image You …" at bounding box center [233, 125] width 453 height 240
click at [455, 18] on button "Close" at bounding box center [452, 17] width 12 height 12
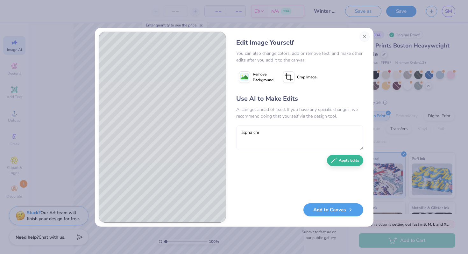
click at [295, 135] on textarea "alpha chi" at bounding box center [299, 137] width 127 height 25
click at [340, 162] on button "Apply Edits" at bounding box center [345, 158] width 36 height 11
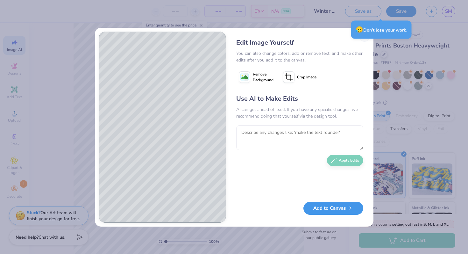
click at [325, 207] on button "Add to Canvas" at bounding box center [333, 207] width 60 height 13
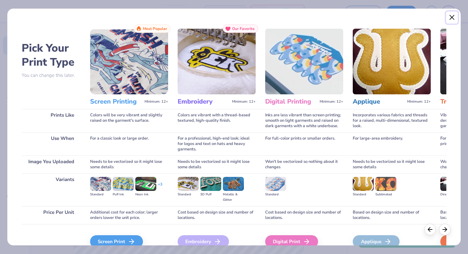
click at [449, 17] on button "Close" at bounding box center [452, 17] width 12 height 12
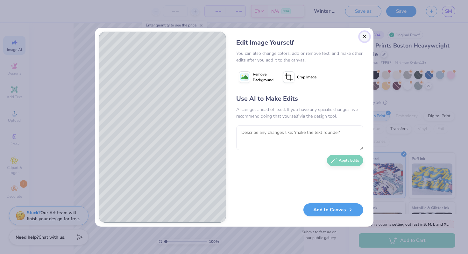
click at [367, 38] on button "Close" at bounding box center [364, 37] width 10 height 10
